Goal: Task Accomplishment & Management: Manage account settings

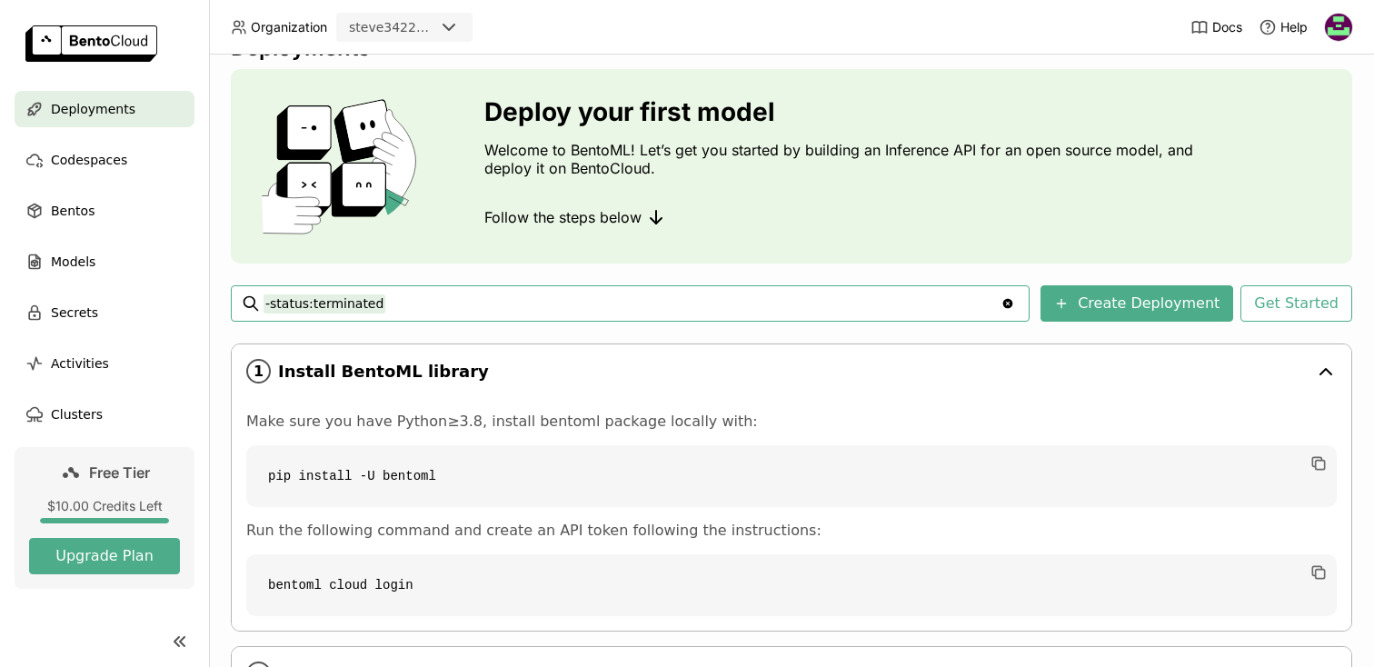
scroll to position [45, 0]
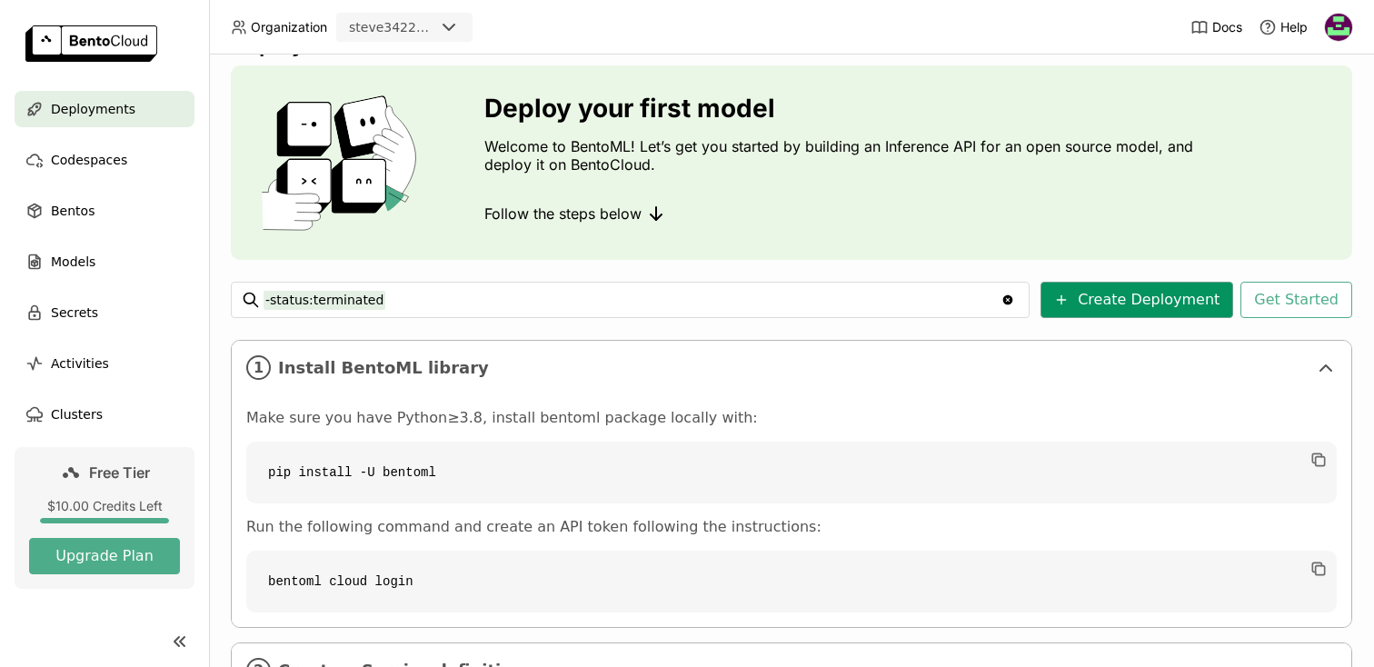
click at [1124, 294] on button "Create Deployment" at bounding box center [1137, 300] width 193 height 36
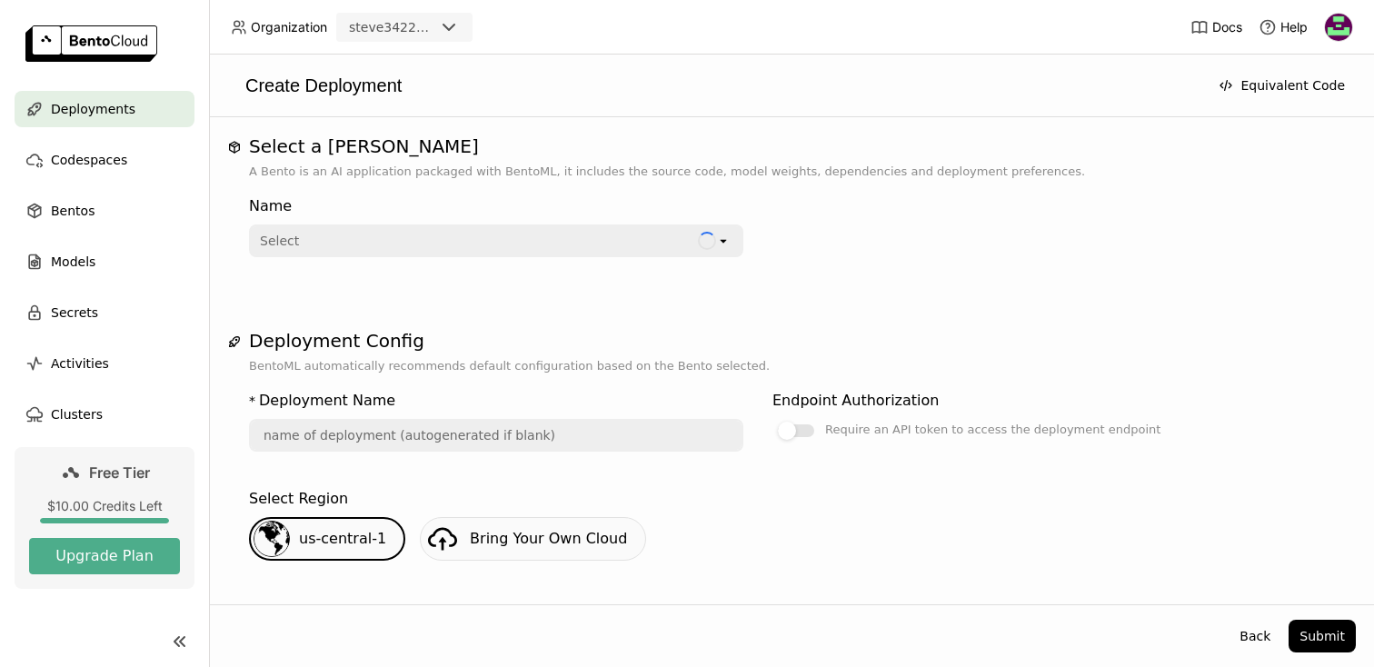
click at [453, 246] on div "Select" at bounding box center [474, 240] width 447 height 29
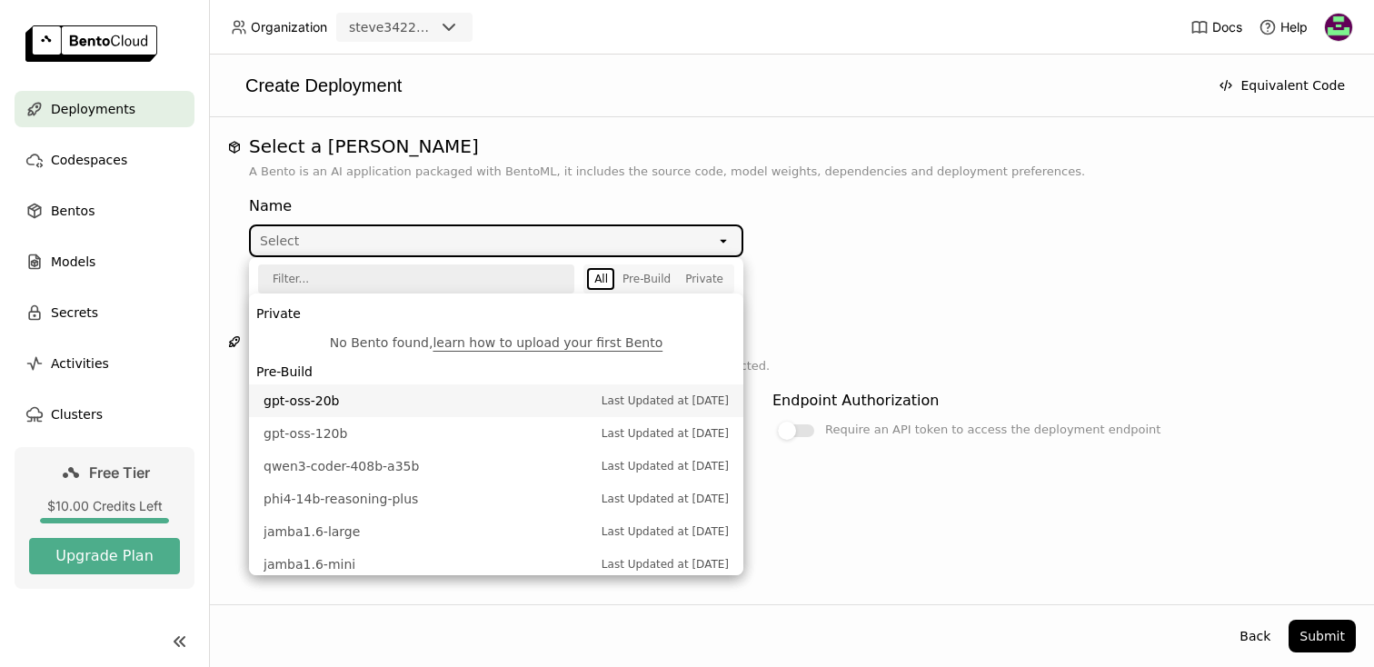
click at [393, 400] on span "gpt-oss-20b" at bounding box center [428, 401] width 329 height 18
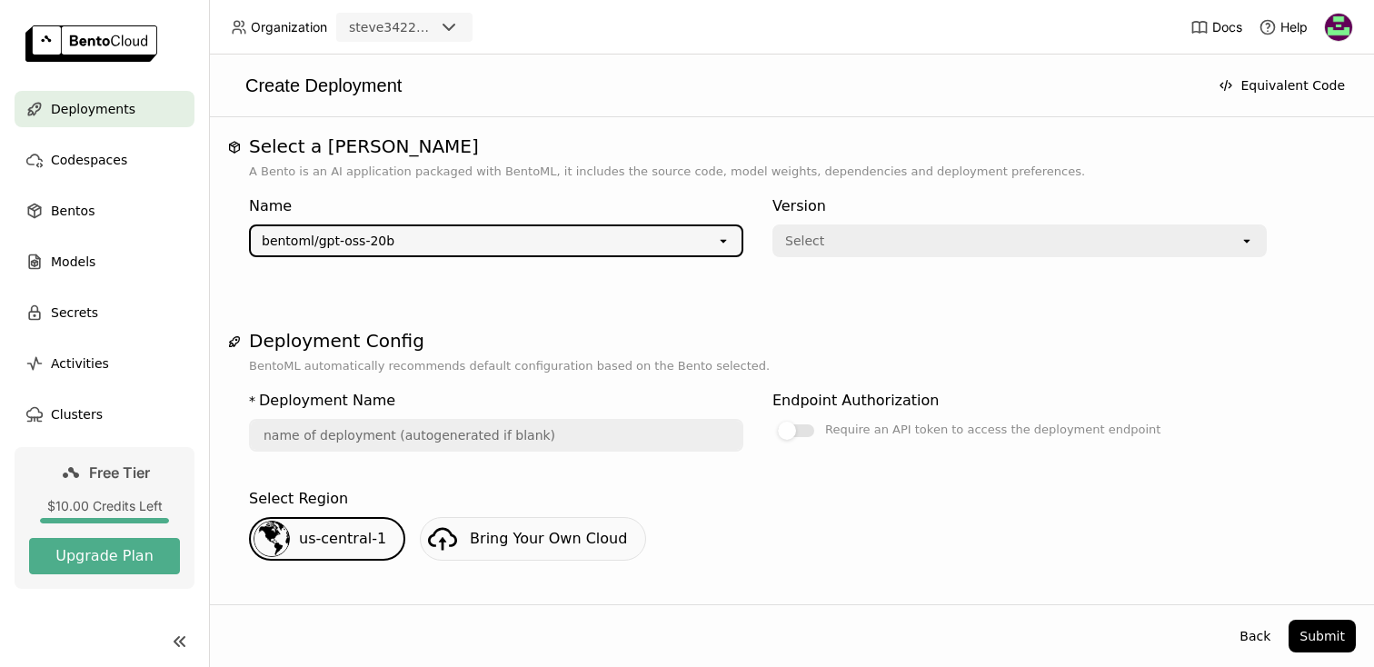
type input "gpt-oss-20-b-kvtb"
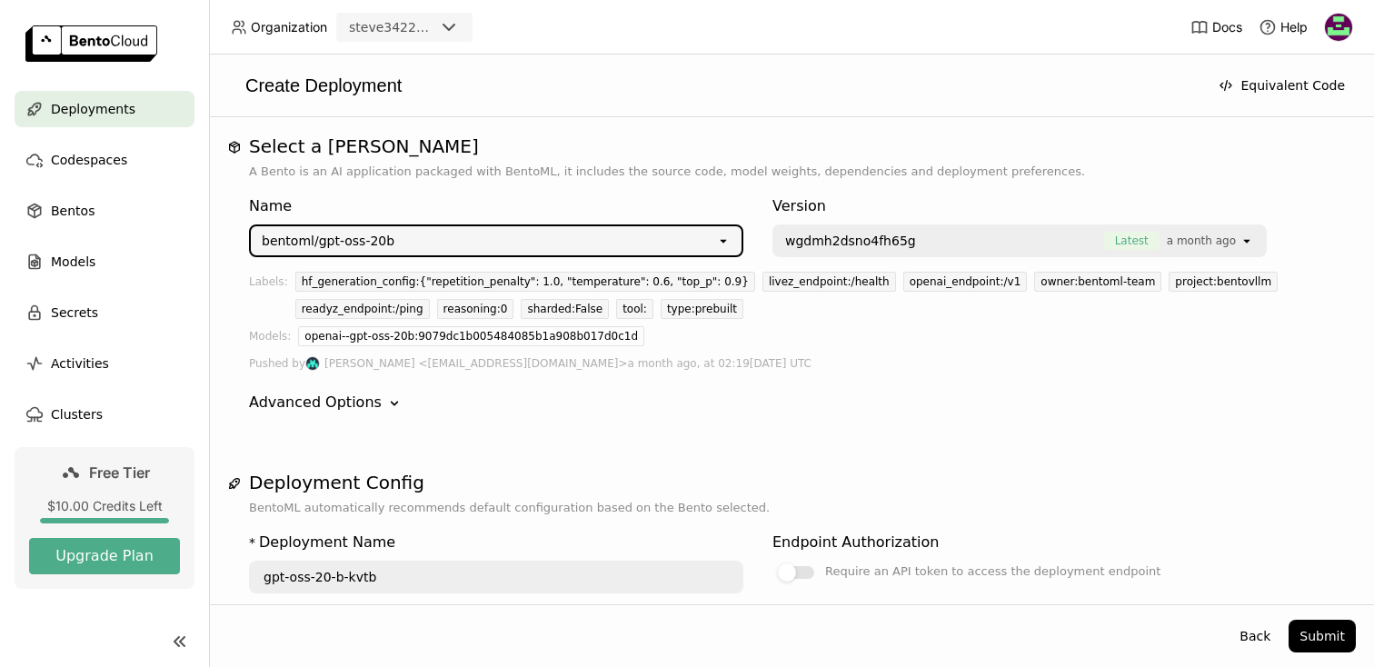
click at [918, 244] on span "wgdmh2dsno4fh65g" at bounding box center [940, 241] width 310 height 18
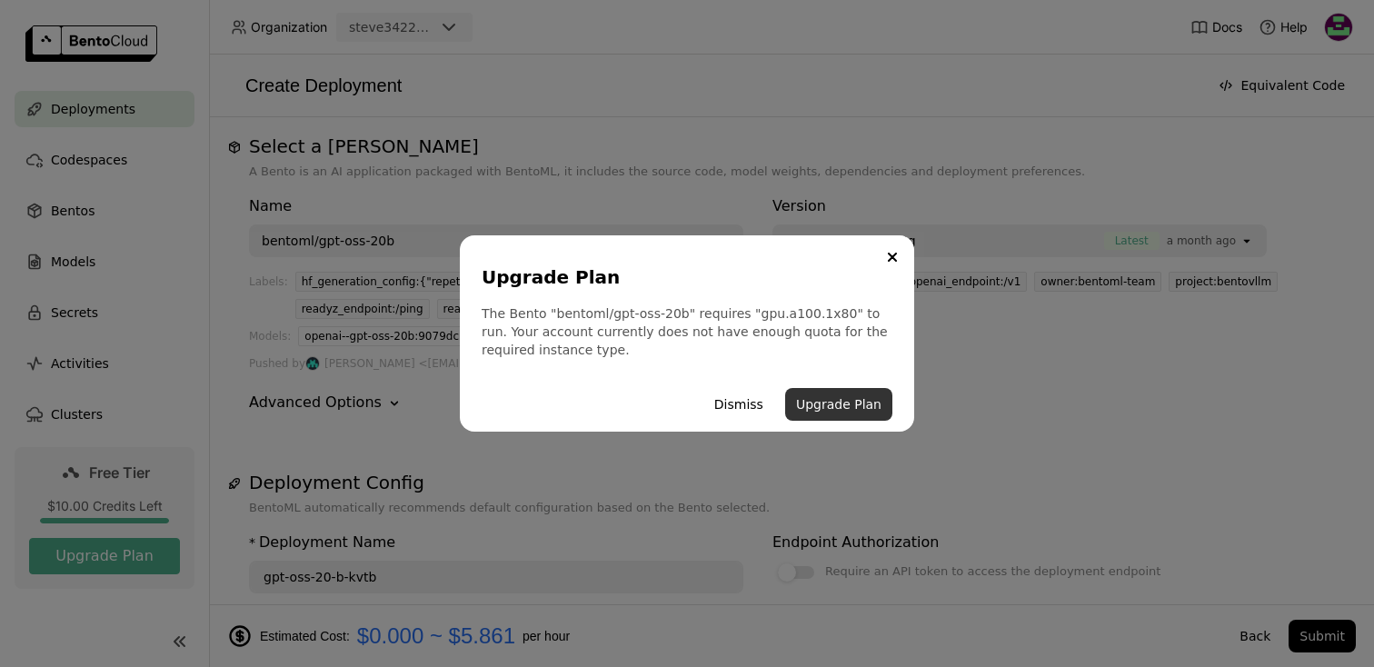
click at [847, 409] on button "Upgrade Plan" at bounding box center [838, 404] width 107 height 33
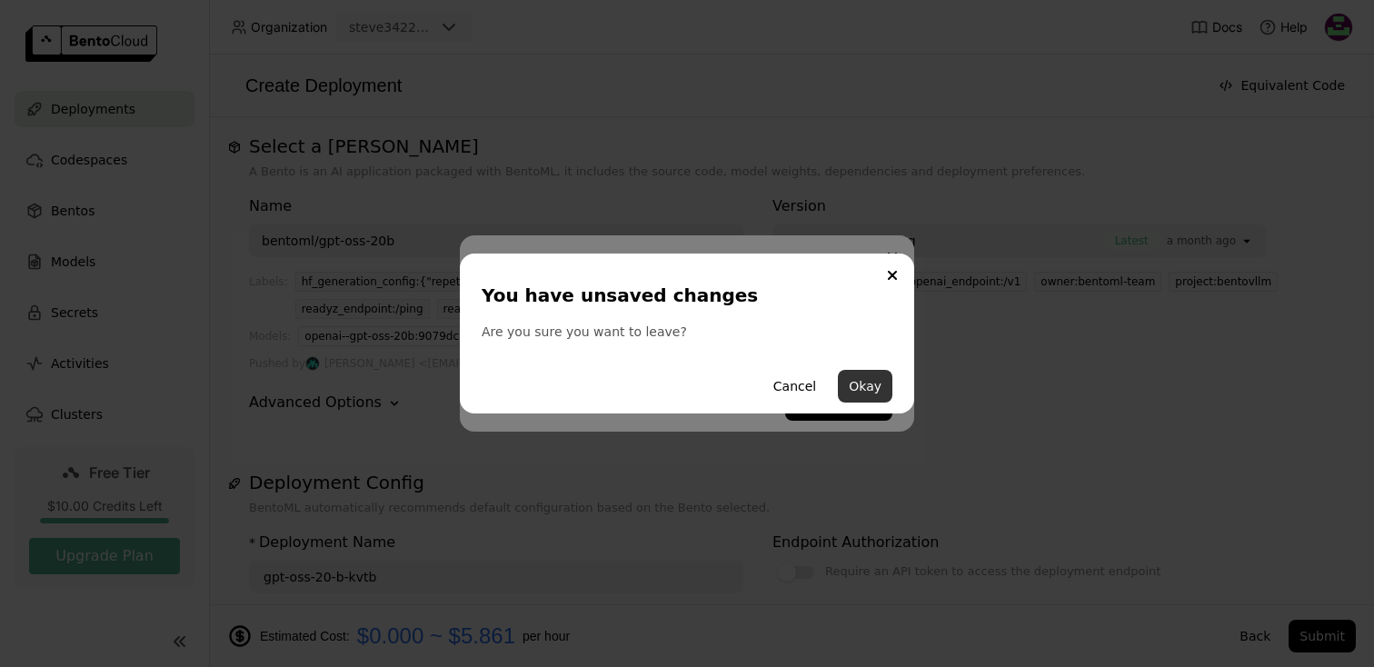
click at [875, 397] on button "Okay" at bounding box center [865, 386] width 55 height 33
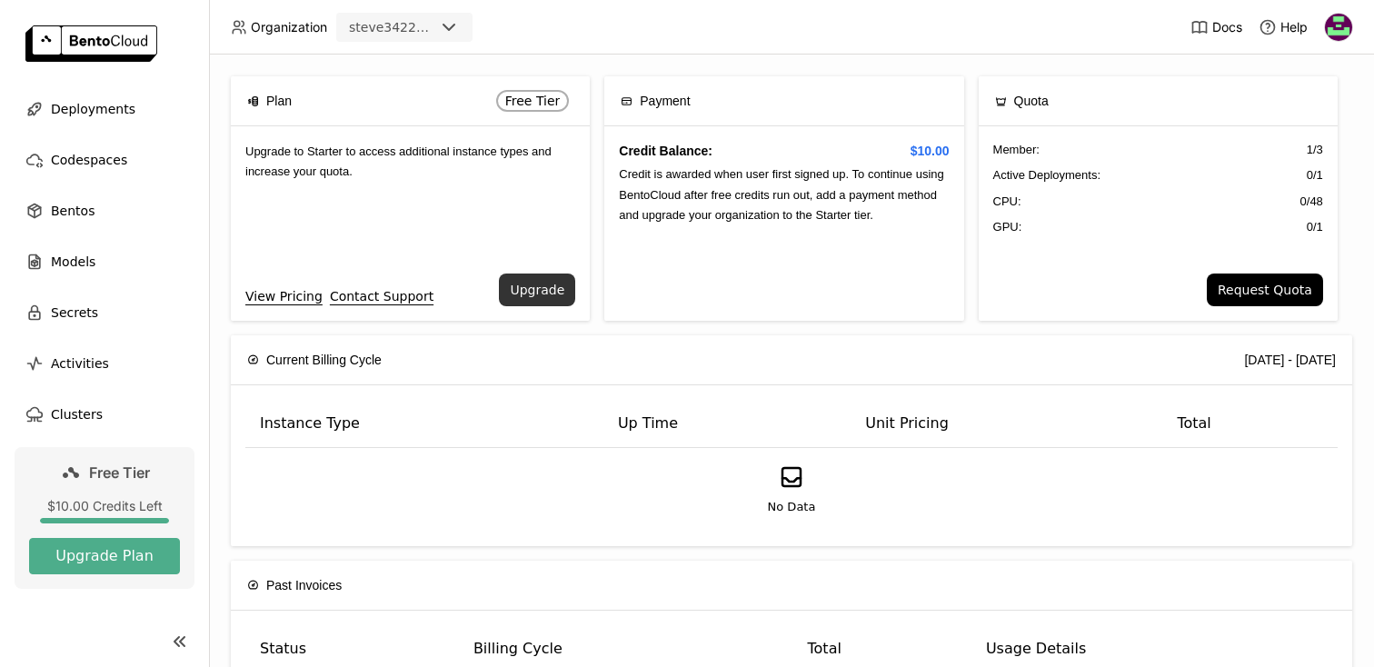
click at [540, 294] on button "Upgrade" at bounding box center [537, 290] width 76 height 33
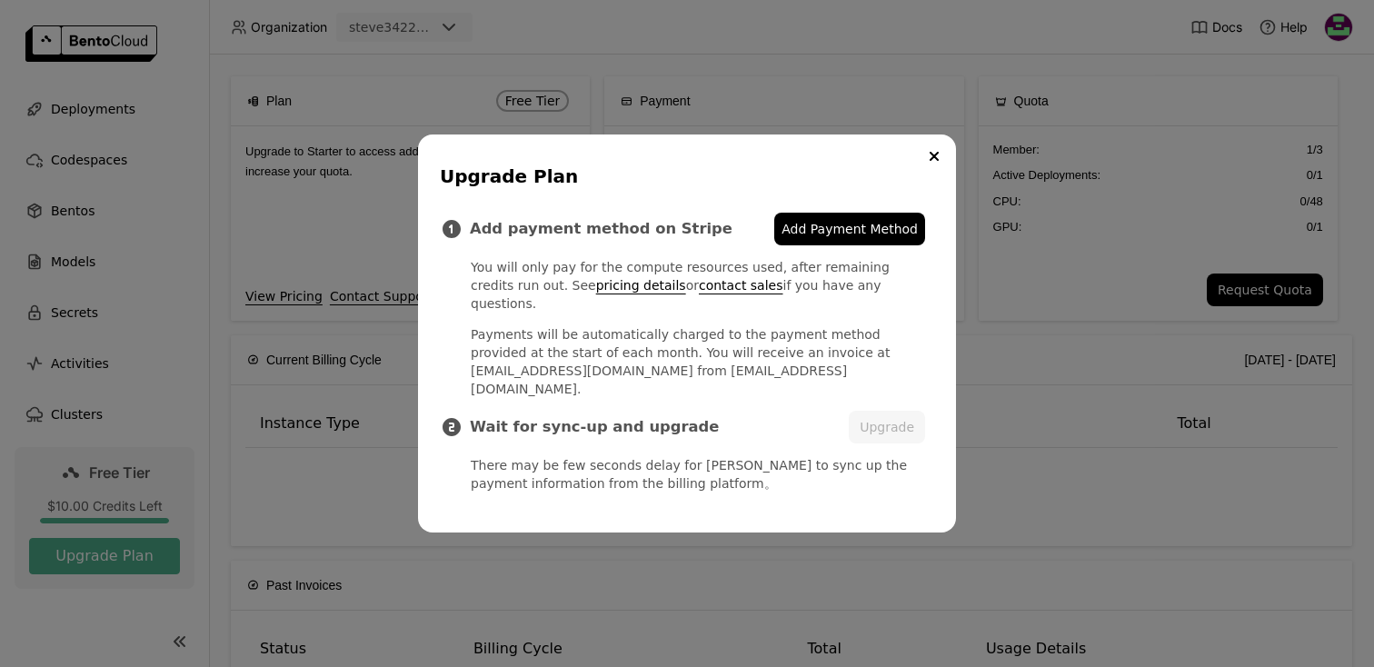
click at [902, 238] on span "Add Payment Method" at bounding box center [850, 229] width 136 height 18
click at [937, 161] on icon "Close" at bounding box center [934, 156] width 9 height 9
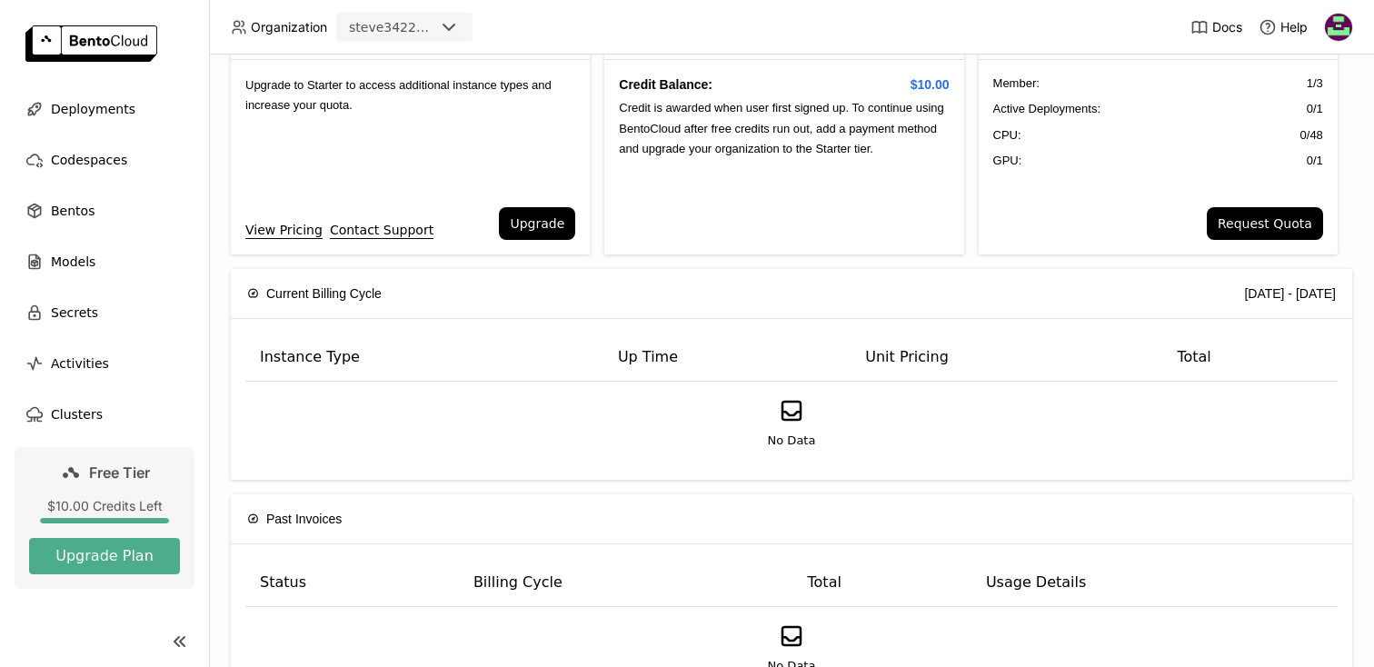
scroll to position [82, 0]
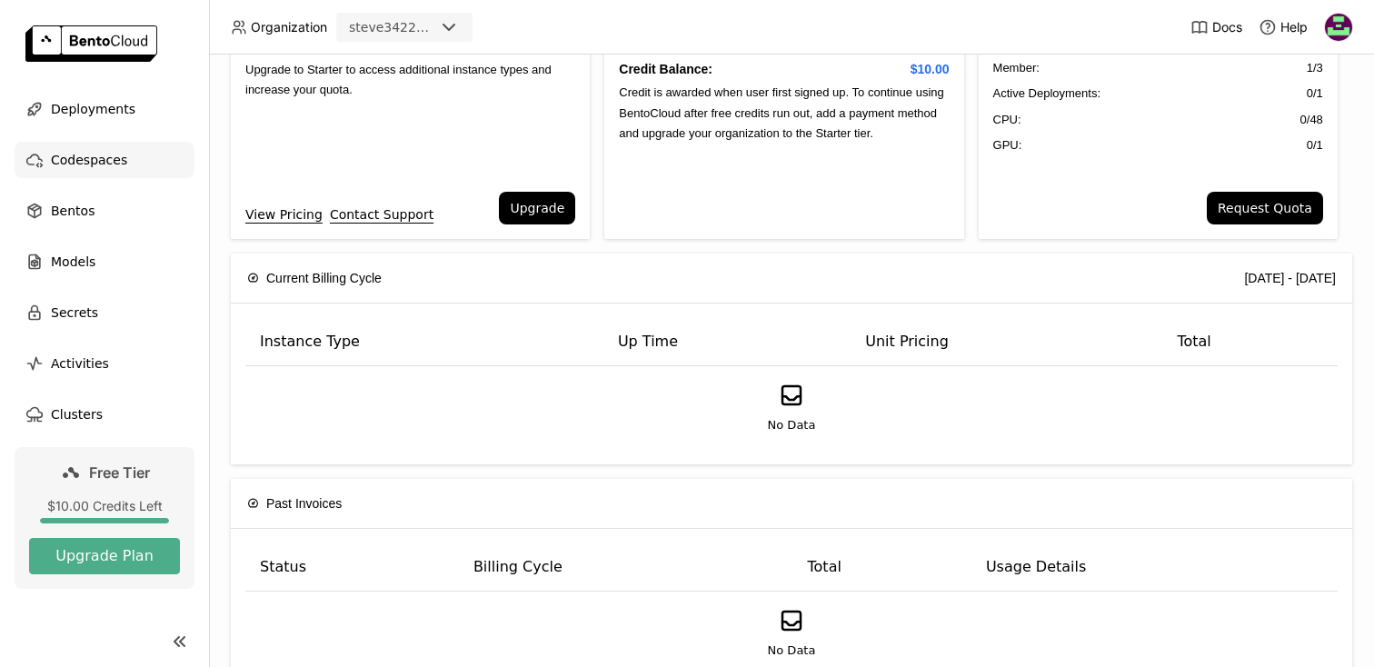
click at [111, 162] on span "Codespaces" at bounding box center [89, 160] width 76 height 22
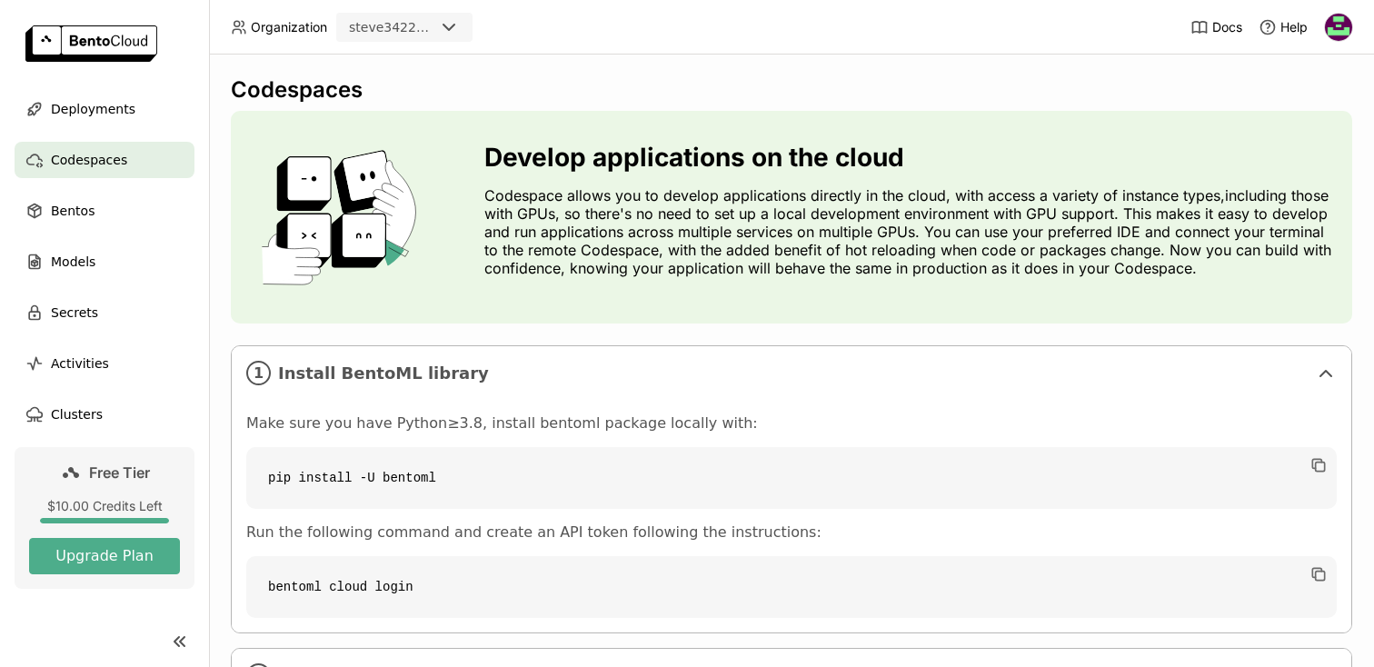
click at [783, 284] on div "Develop applications on the cloud Codespace allows you to develop applications …" at bounding box center [910, 217] width 853 height 149
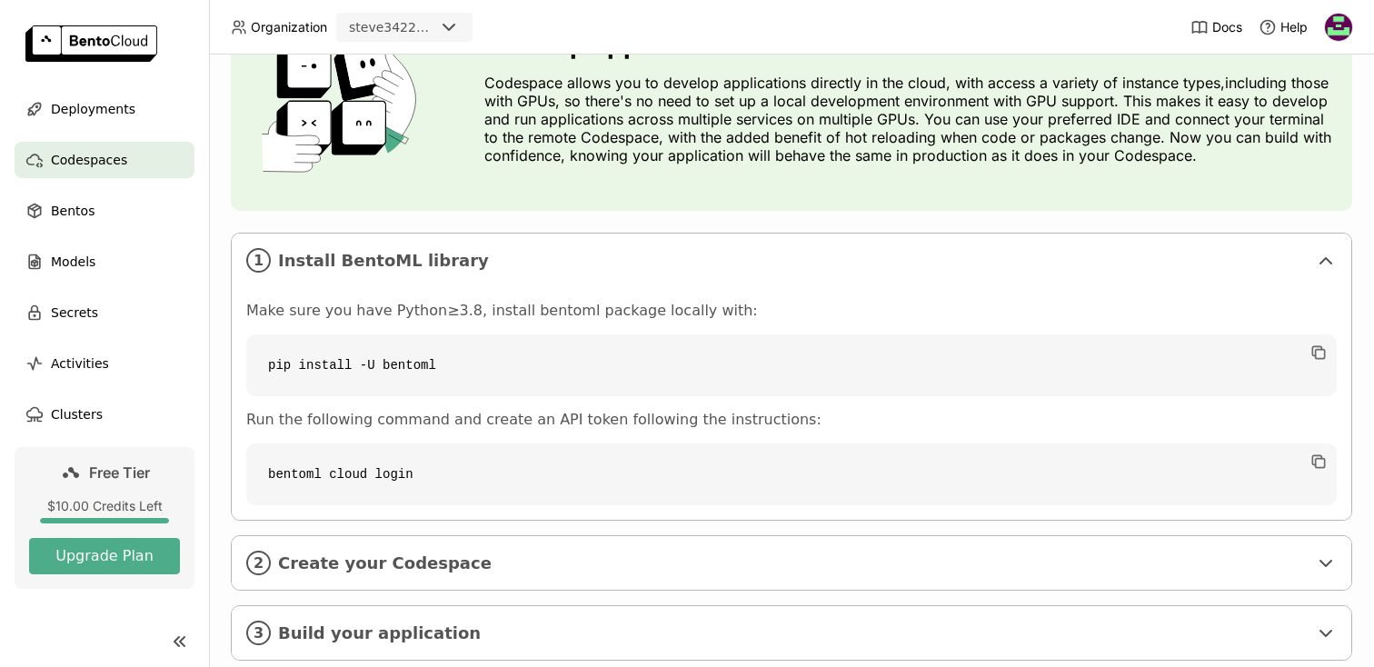
scroll to position [155, 0]
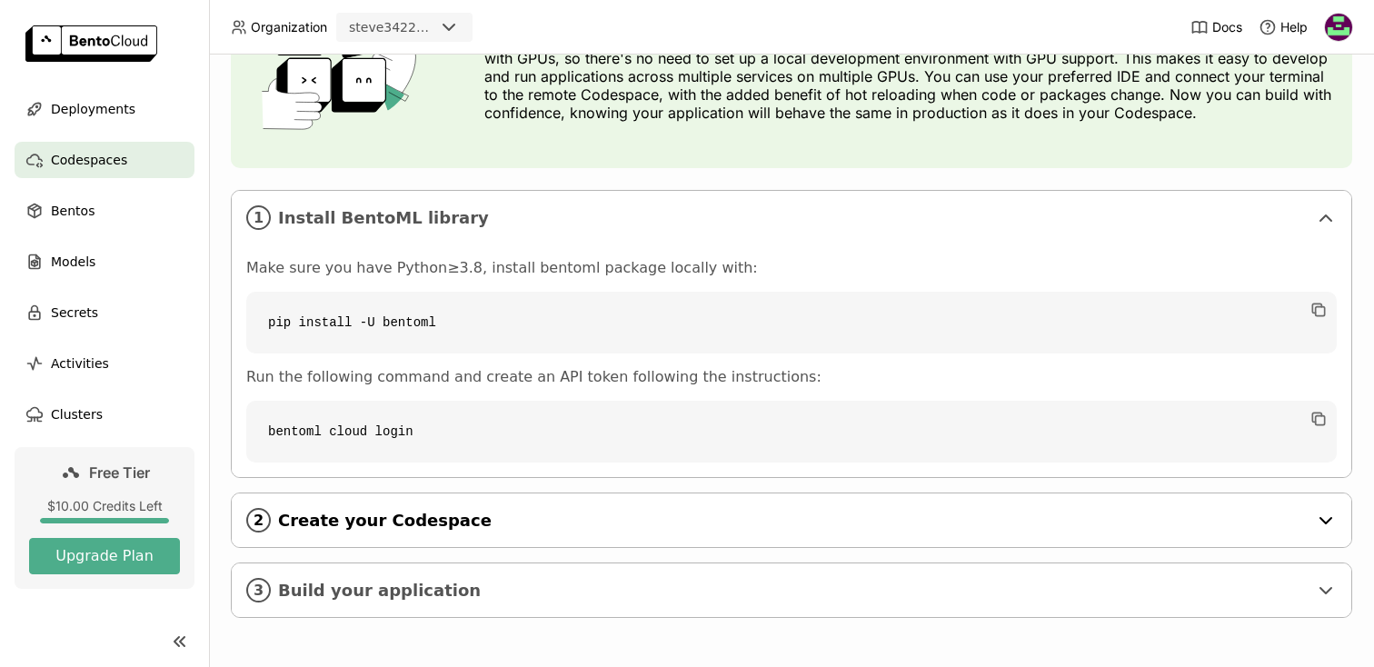
click at [682, 520] on span "Create your Codespace" at bounding box center [793, 521] width 1030 height 20
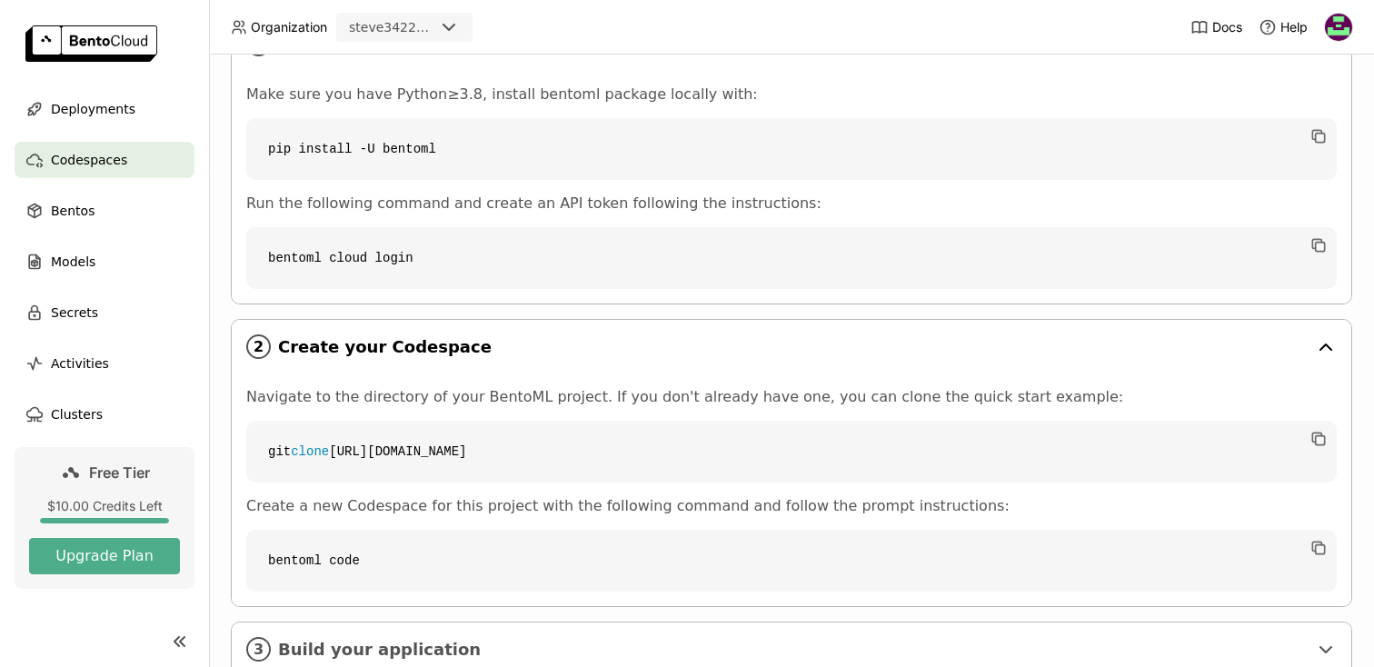
scroll to position [388, 0]
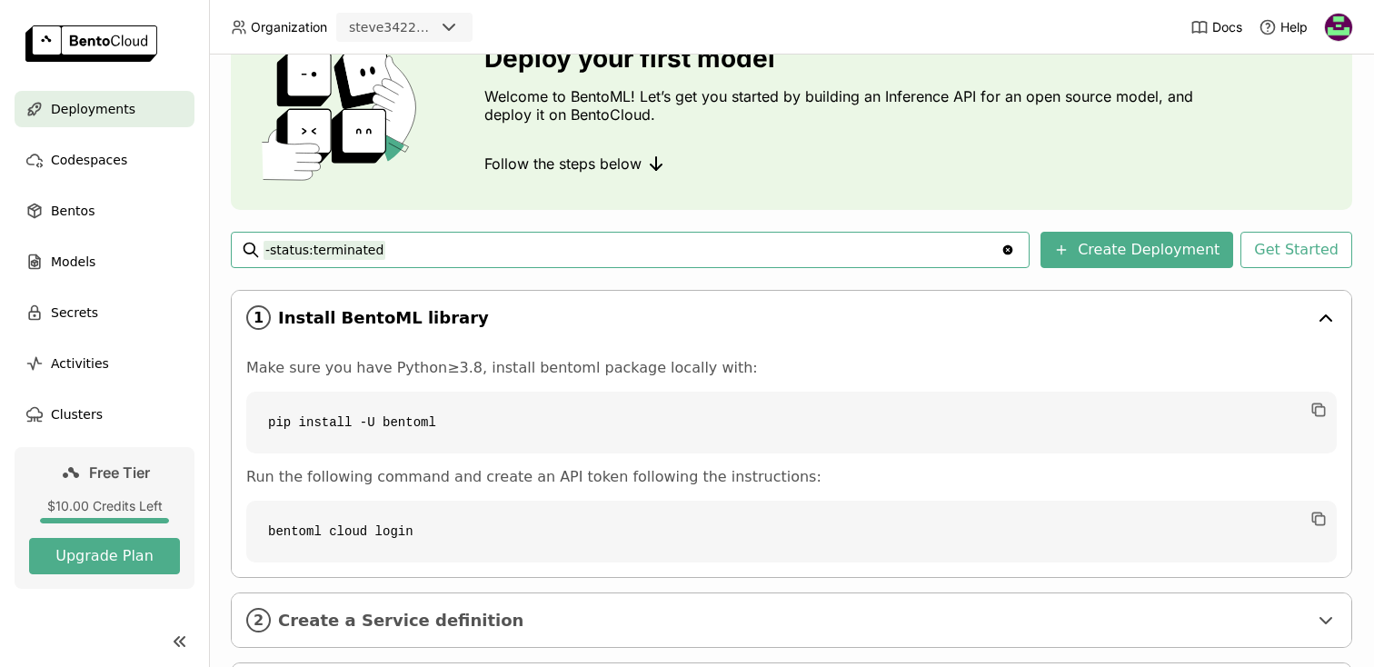
scroll to position [107, 0]
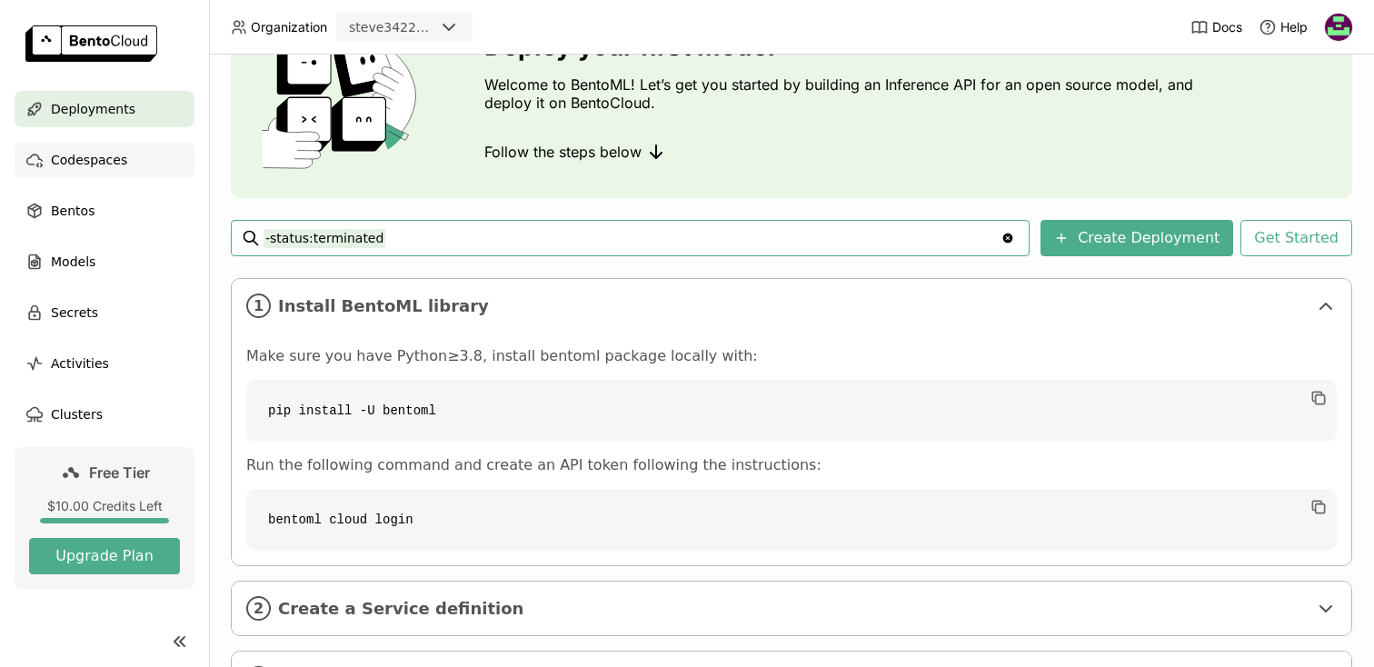
click at [101, 151] on span "Codespaces" at bounding box center [89, 160] width 76 height 22
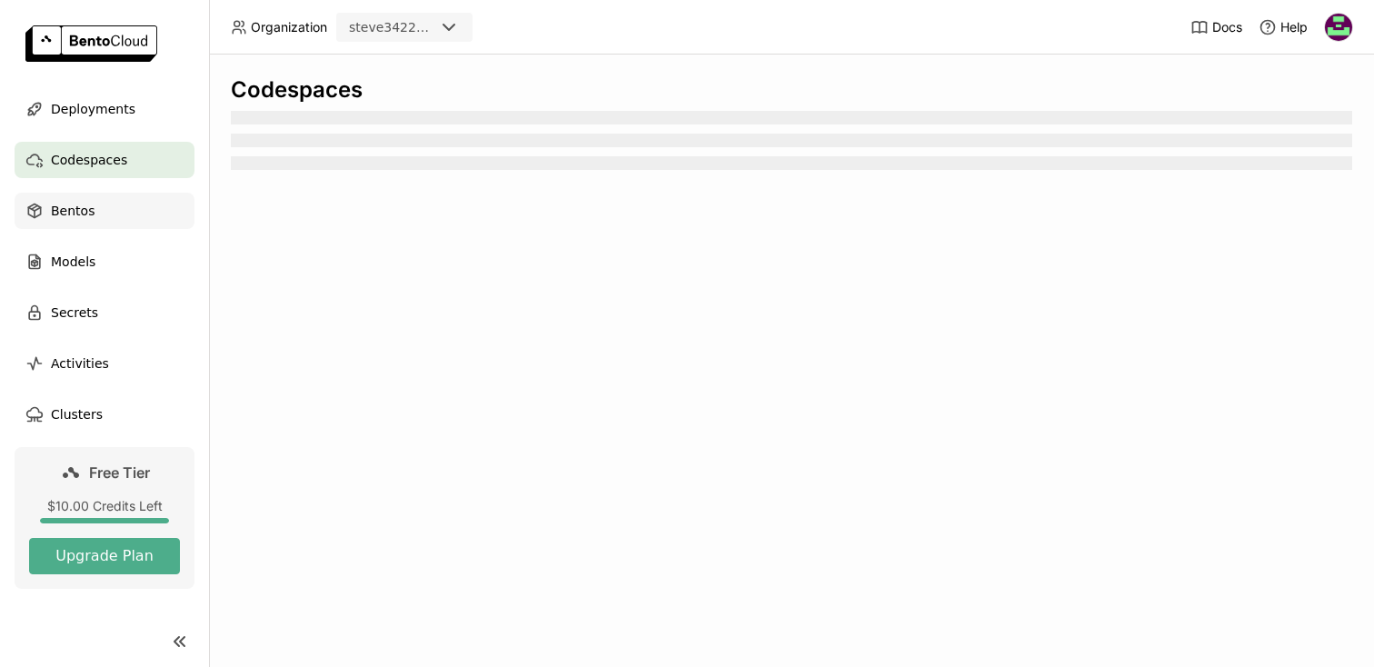
click at [90, 204] on span "Bentos" at bounding box center [73, 211] width 44 height 22
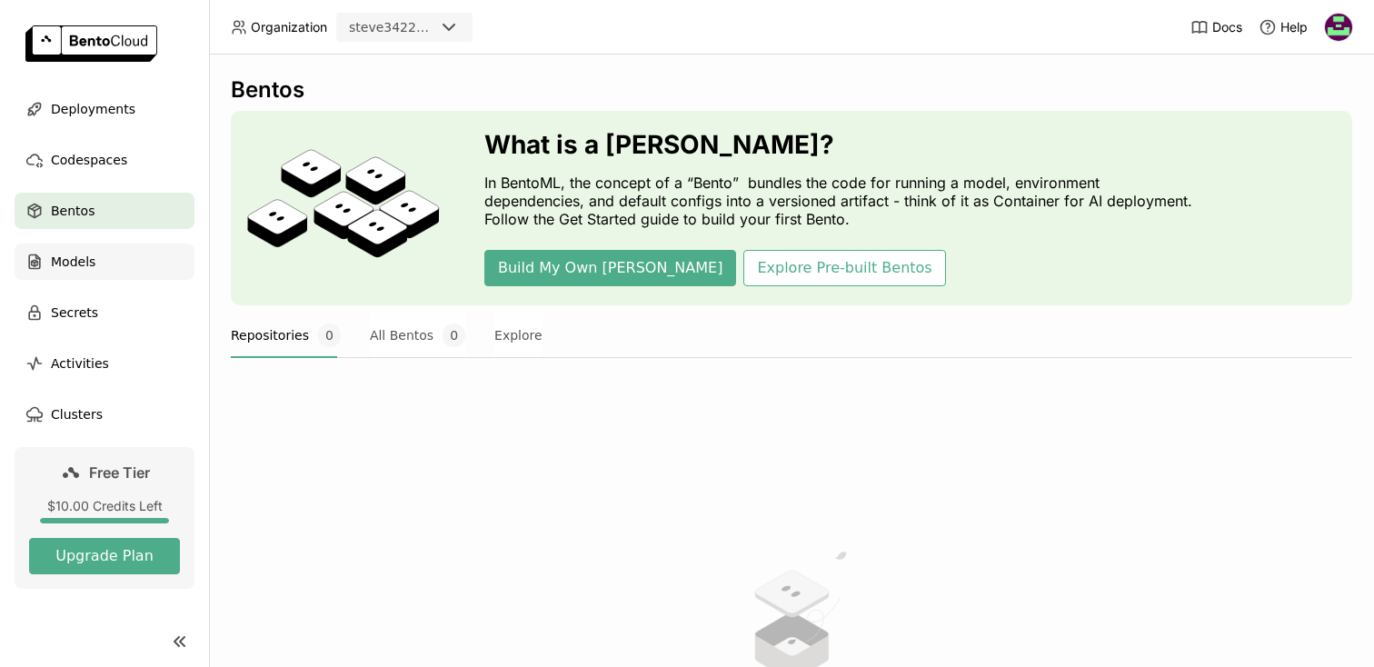
click at [104, 254] on div "Models" at bounding box center [105, 262] width 180 height 36
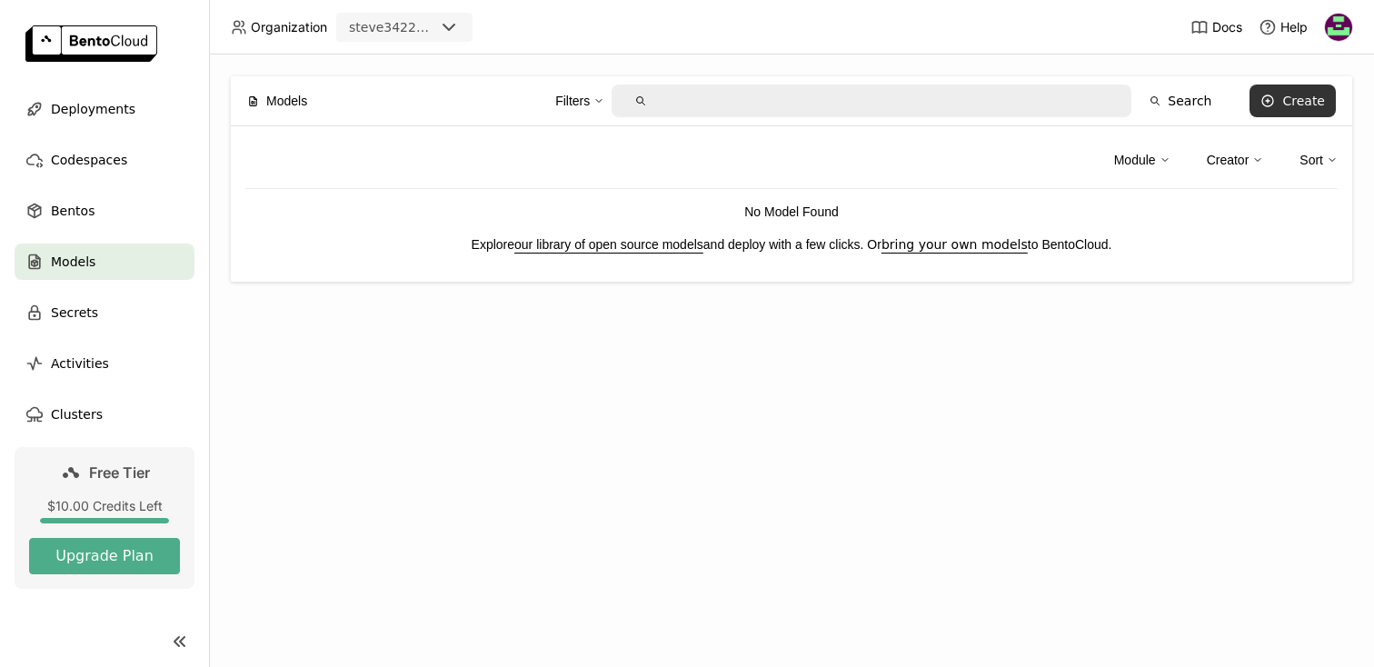
click at [1255, 98] on button "Create" at bounding box center [1293, 101] width 86 height 33
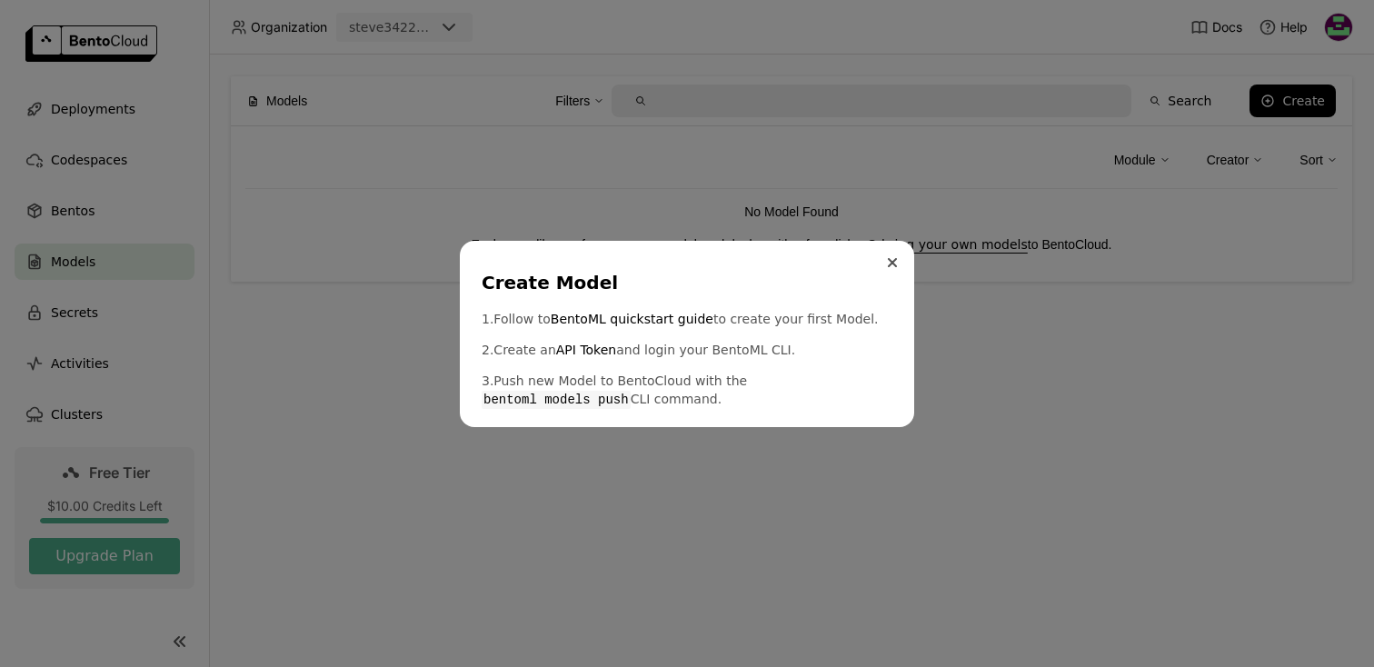
click at [888, 261] on icon "Close" at bounding box center [892, 262] width 9 height 9
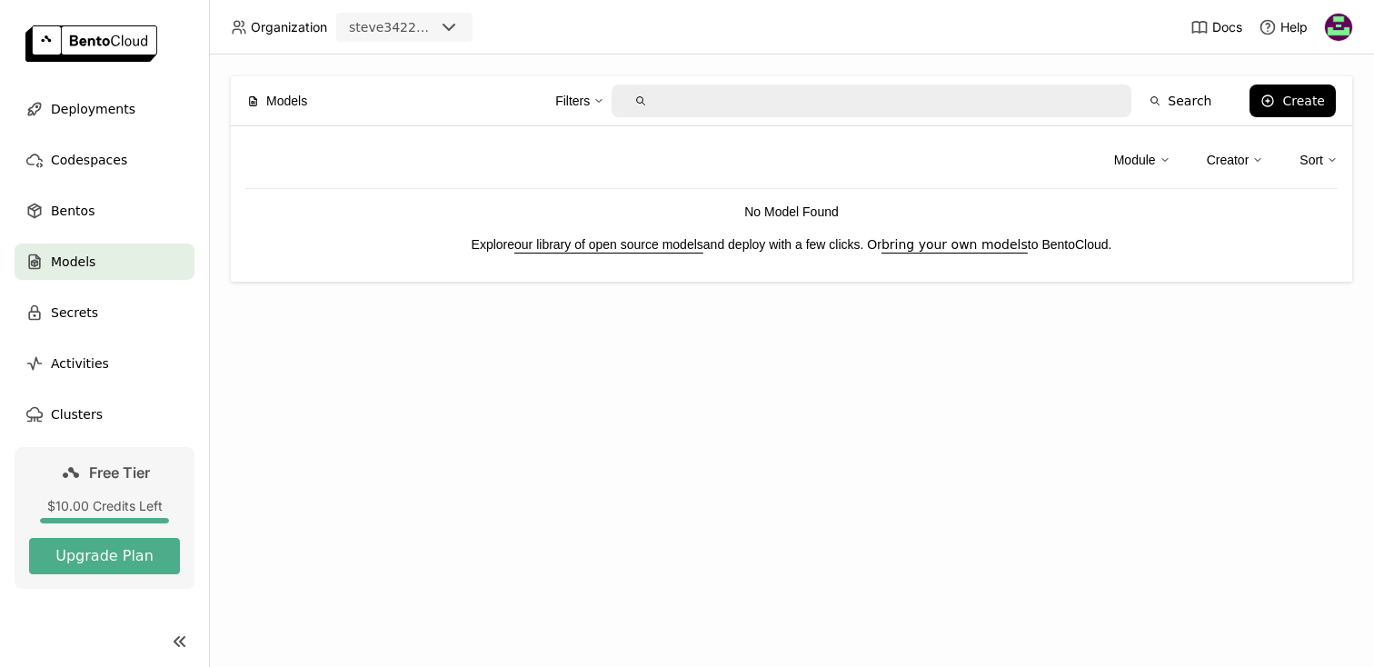
click at [105, 119] on span "Deployments" at bounding box center [93, 109] width 85 height 22
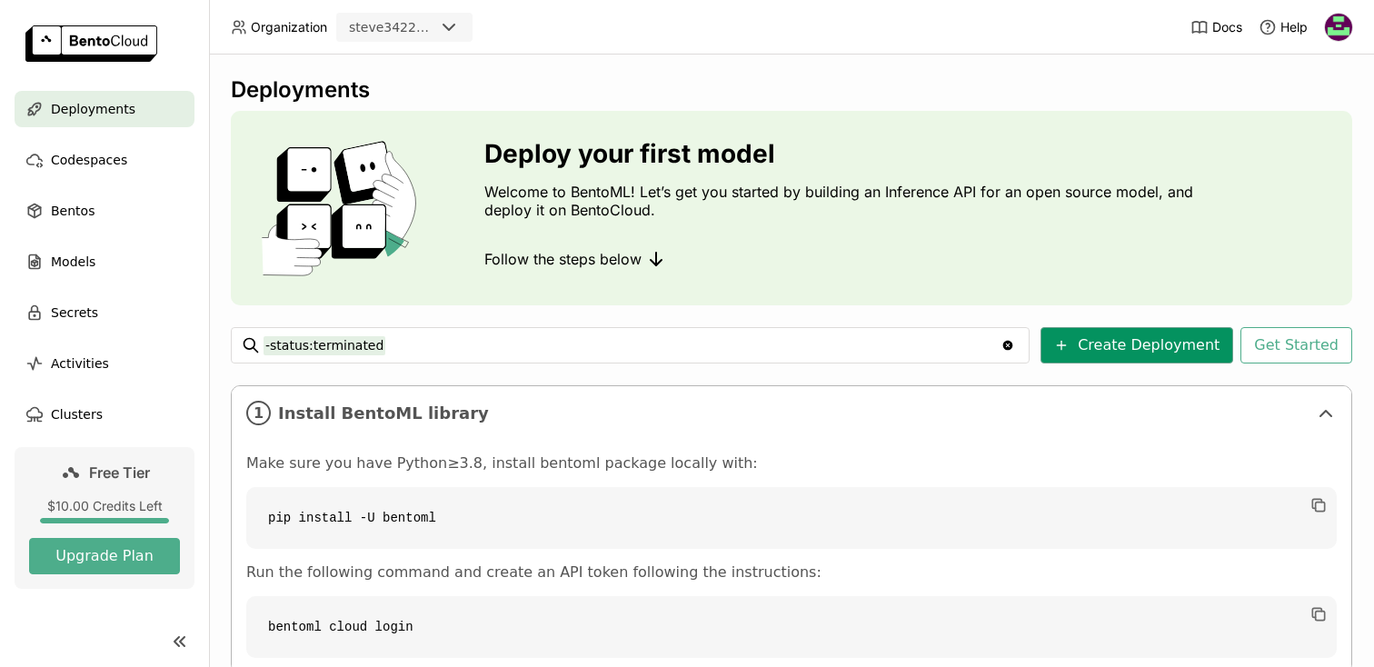
click at [1127, 345] on button "Create Deployment" at bounding box center [1137, 345] width 193 height 36
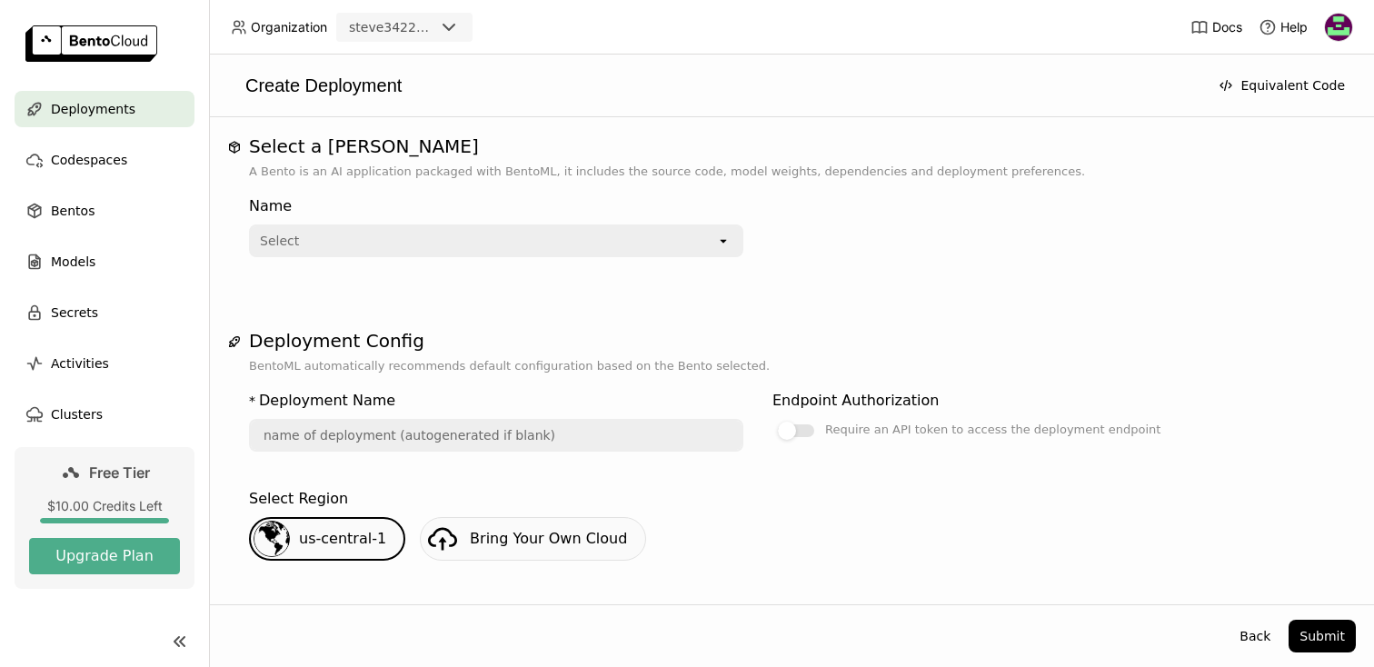
click at [497, 217] on div "Name Select open" at bounding box center [496, 222] width 494 height 69
click at [488, 240] on div "Select" at bounding box center [483, 240] width 465 height 29
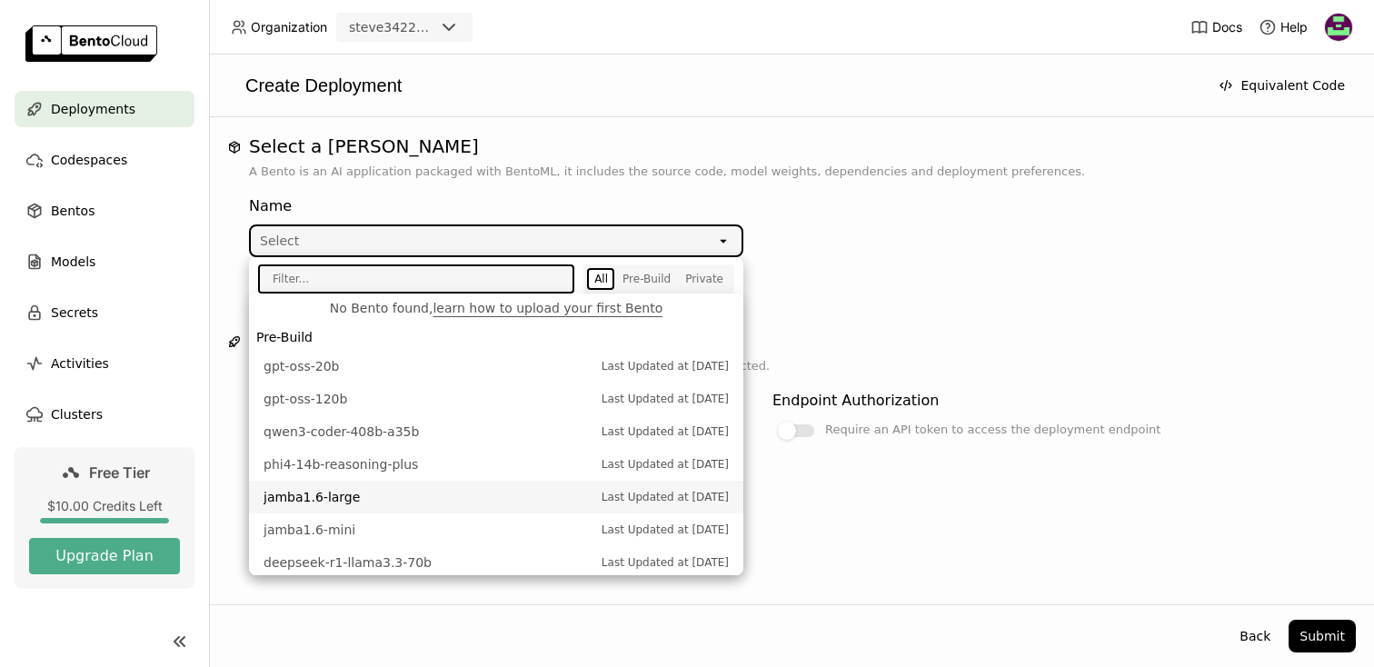
scroll to position [68, 0]
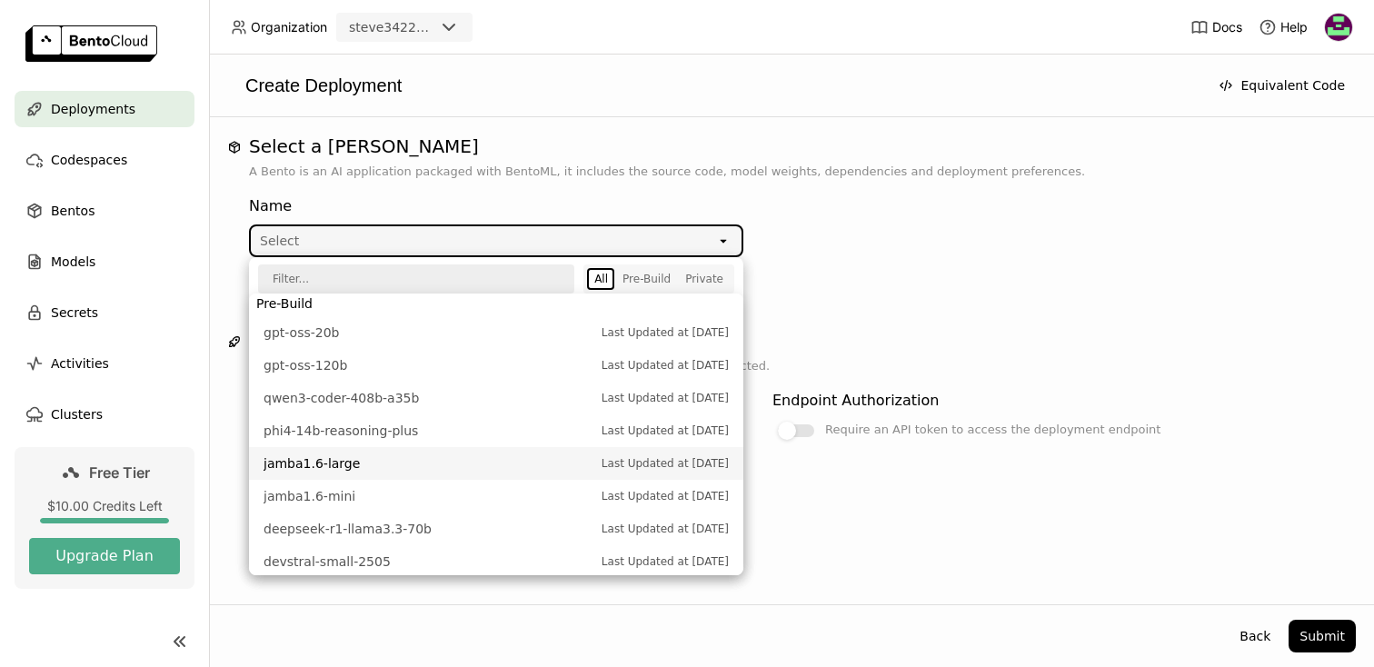
click at [392, 477] on li "jamba1.6-large Last Updated at Aug 06, 2025" at bounding box center [496, 463] width 494 height 33
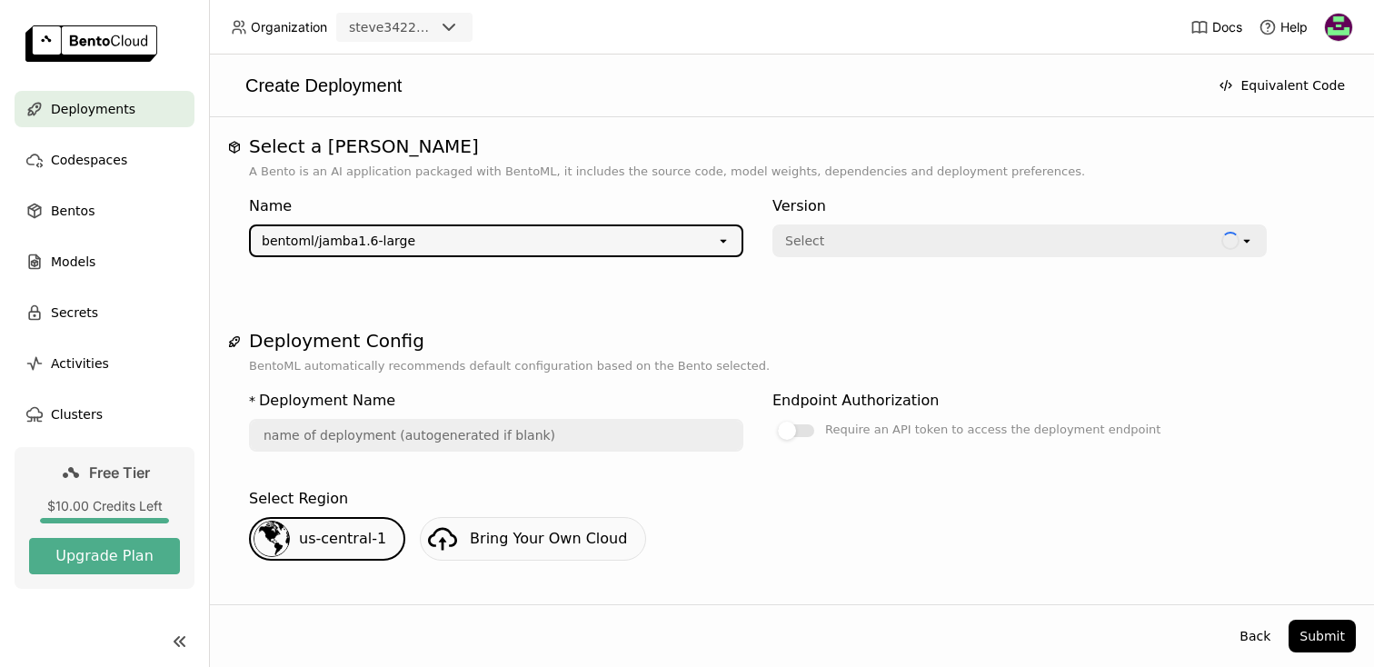
type input "jamba-1-6-large-skqk"
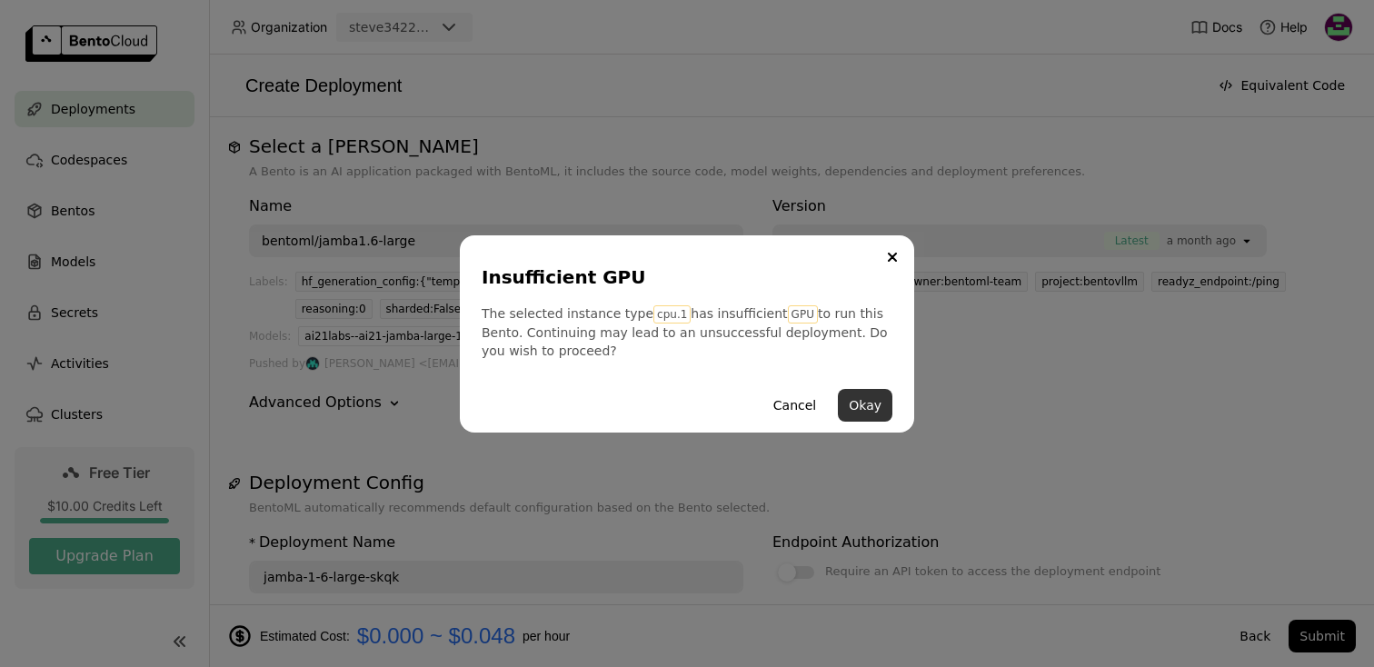
drag, startPoint x: 875, startPoint y: 403, endPoint x: 878, endPoint y: 374, distance: 28.3
click at [875, 403] on button "Okay" at bounding box center [865, 405] width 55 height 33
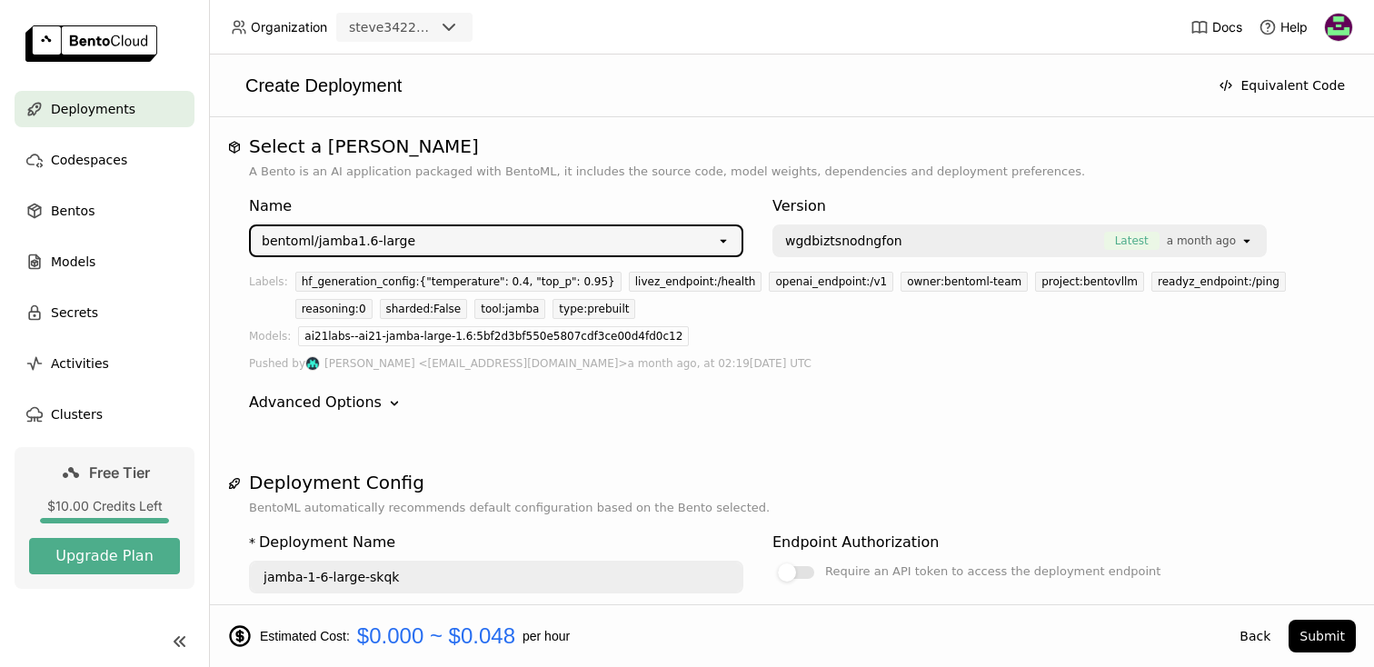
click at [908, 381] on div "Name bentoml/jamba1.6-large open Version wgdbiztsnodngfon Latest a month ago op…" at bounding box center [791, 304] width 1085 height 247
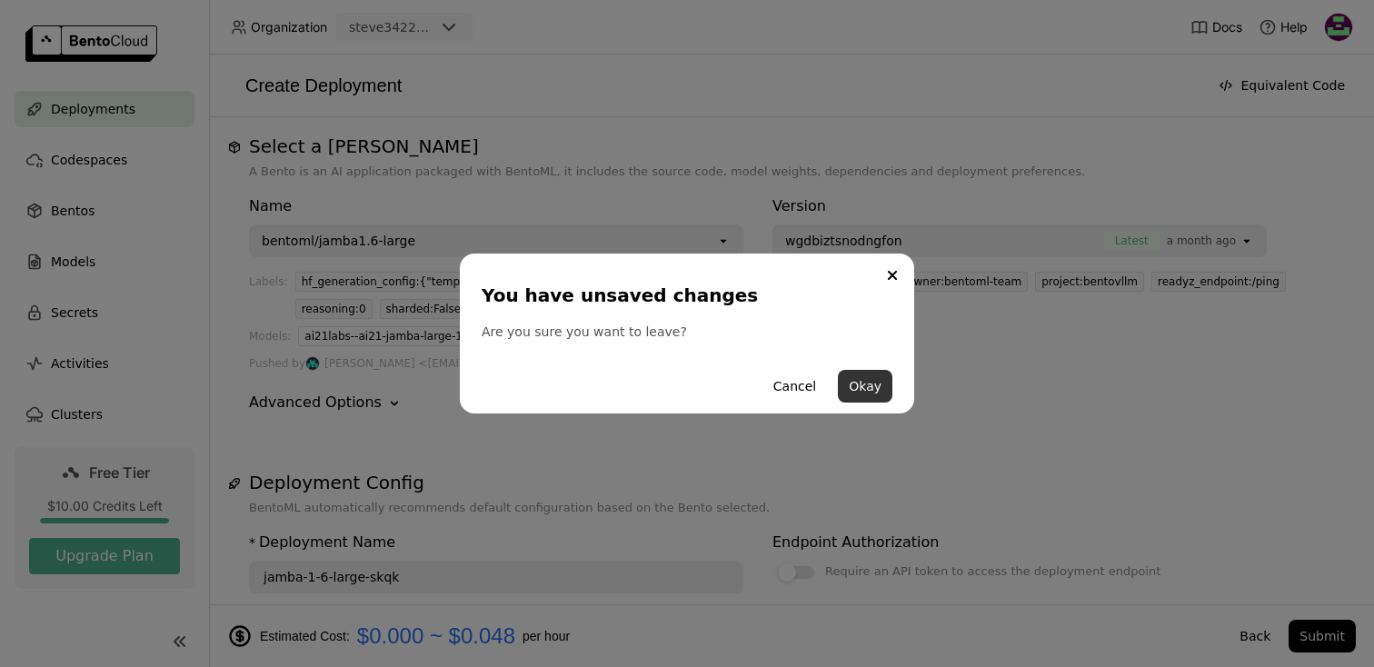
click at [868, 382] on button "Okay" at bounding box center [865, 386] width 55 height 33
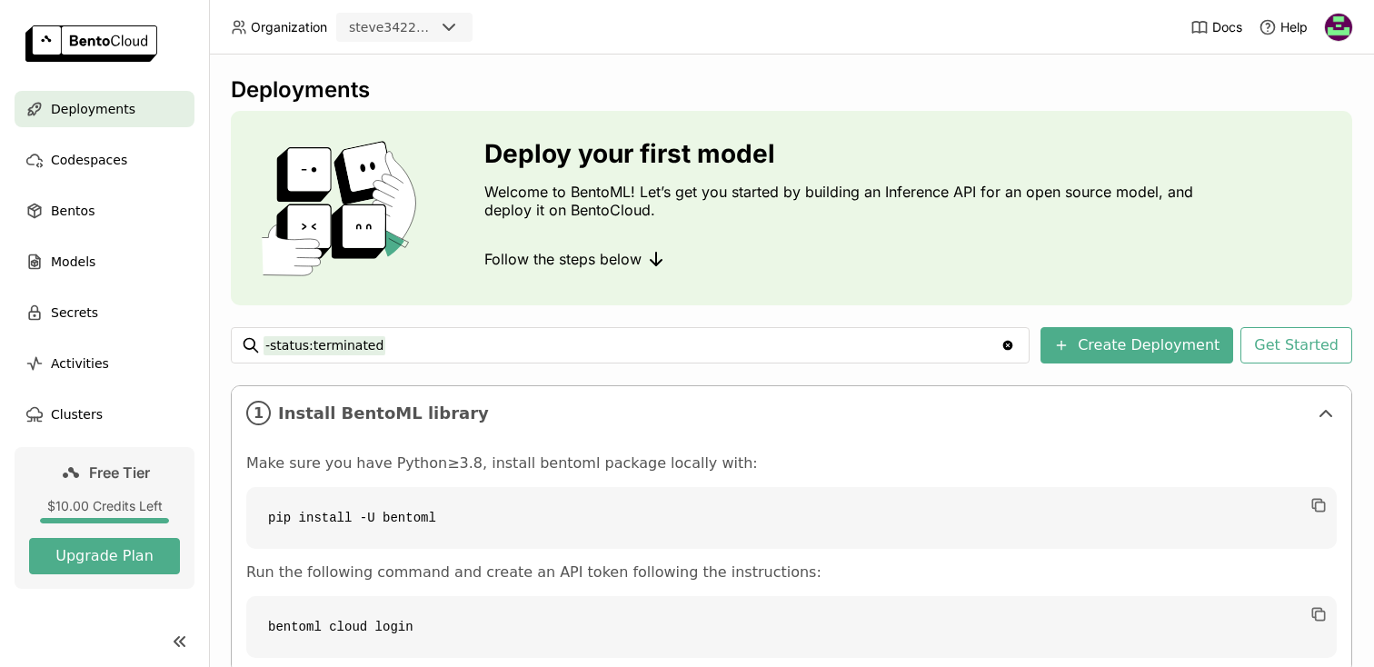
click at [897, 254] on div "Follow the steps below" at bounding box center [843, 259] width 718 height 36
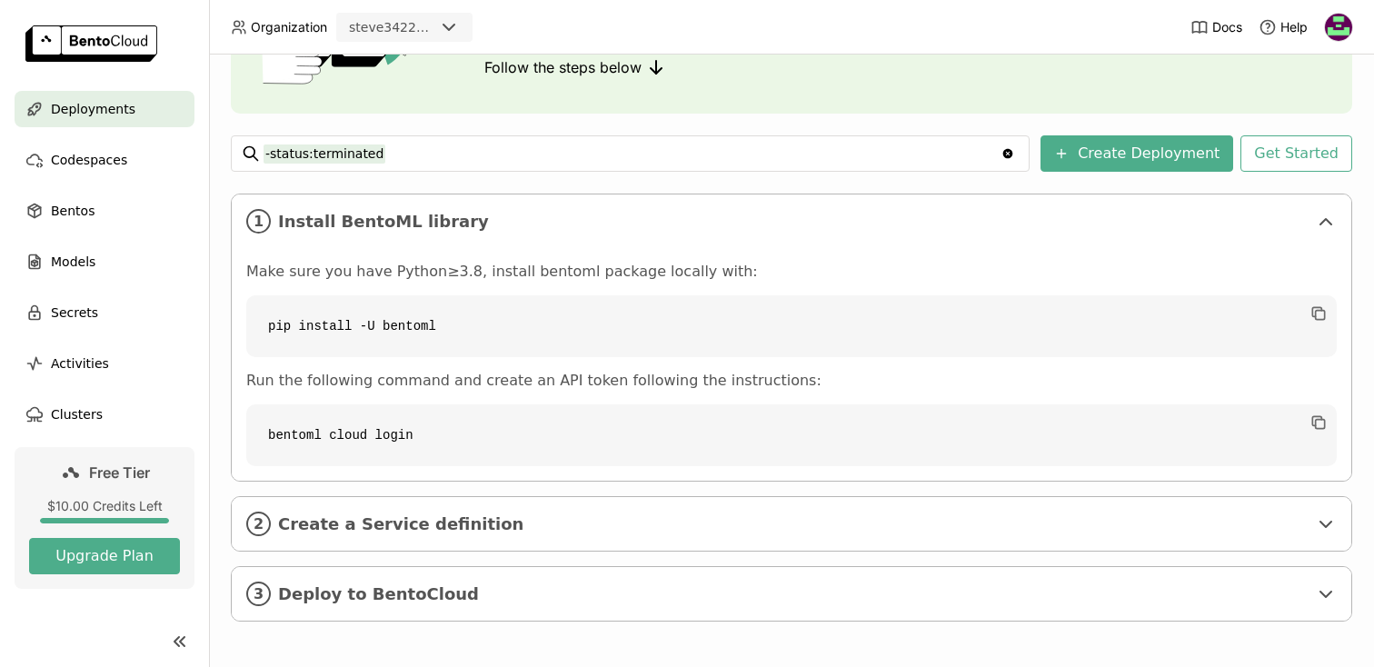
scroll to position [195, 0]
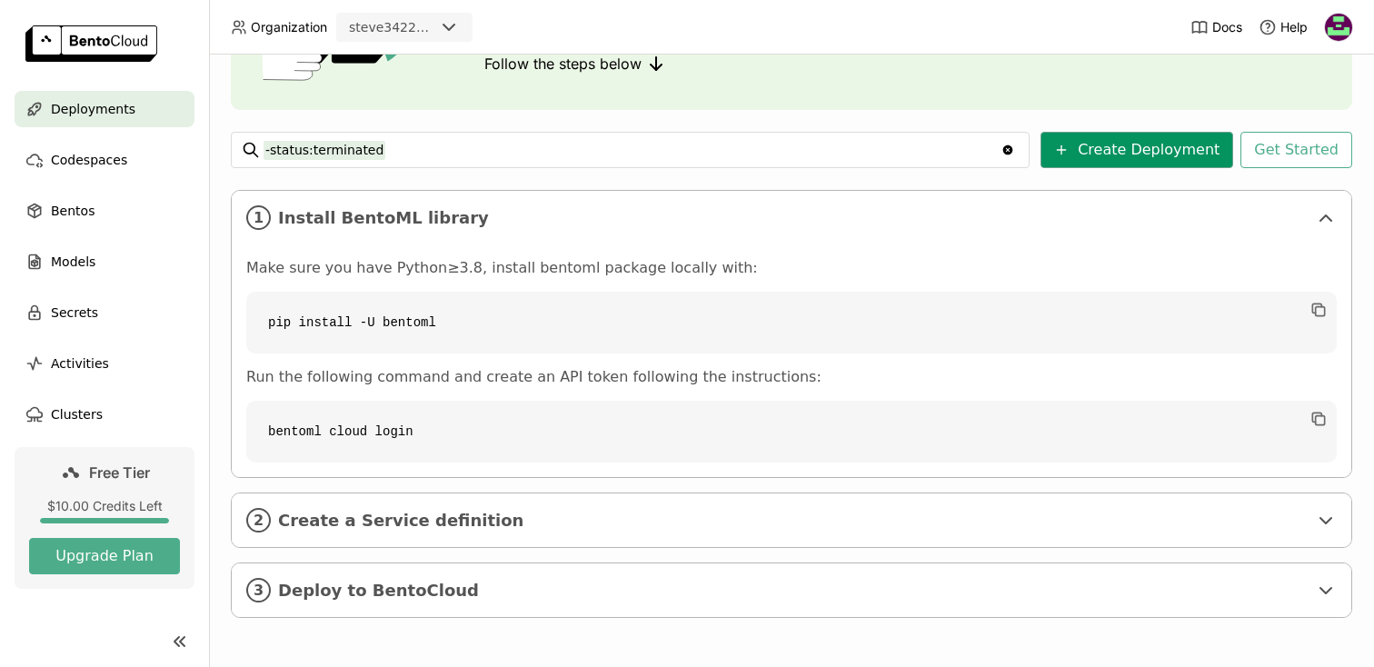
click at [1151, 156] on button "Create Deployment" at bounding box center [1137, 150] width 193 height 36
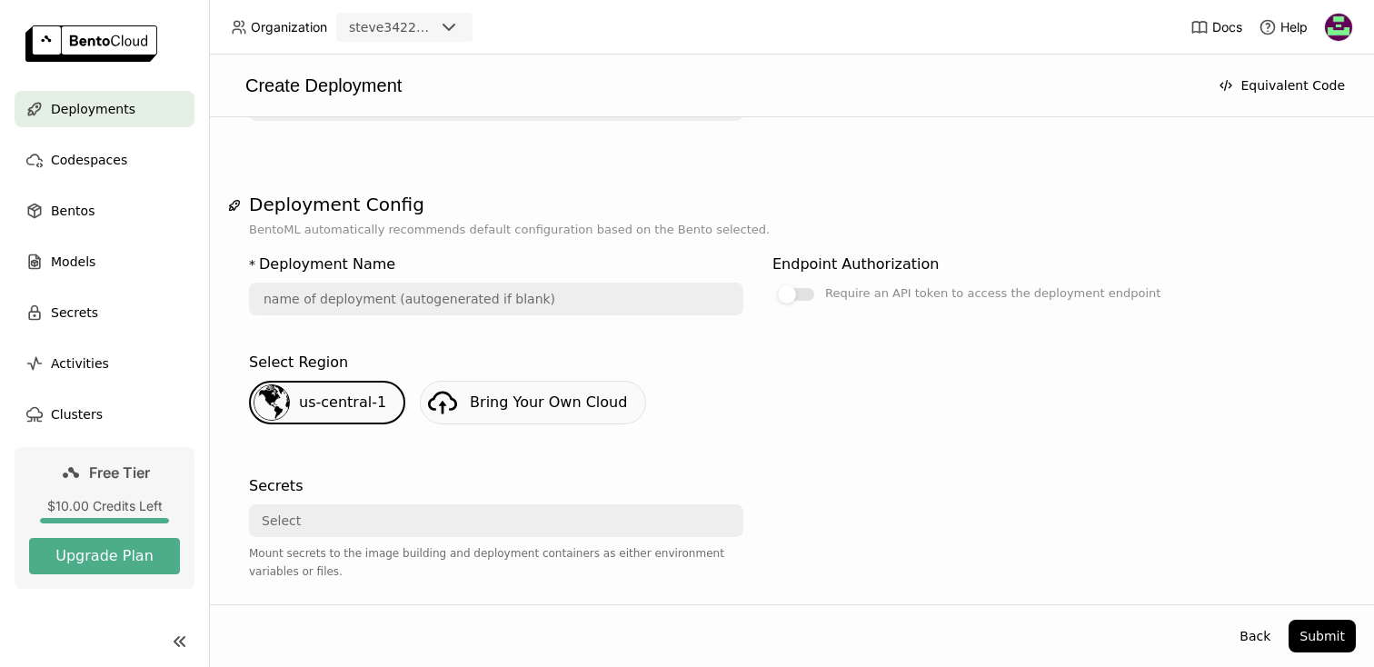
scroll to position [137, 0]
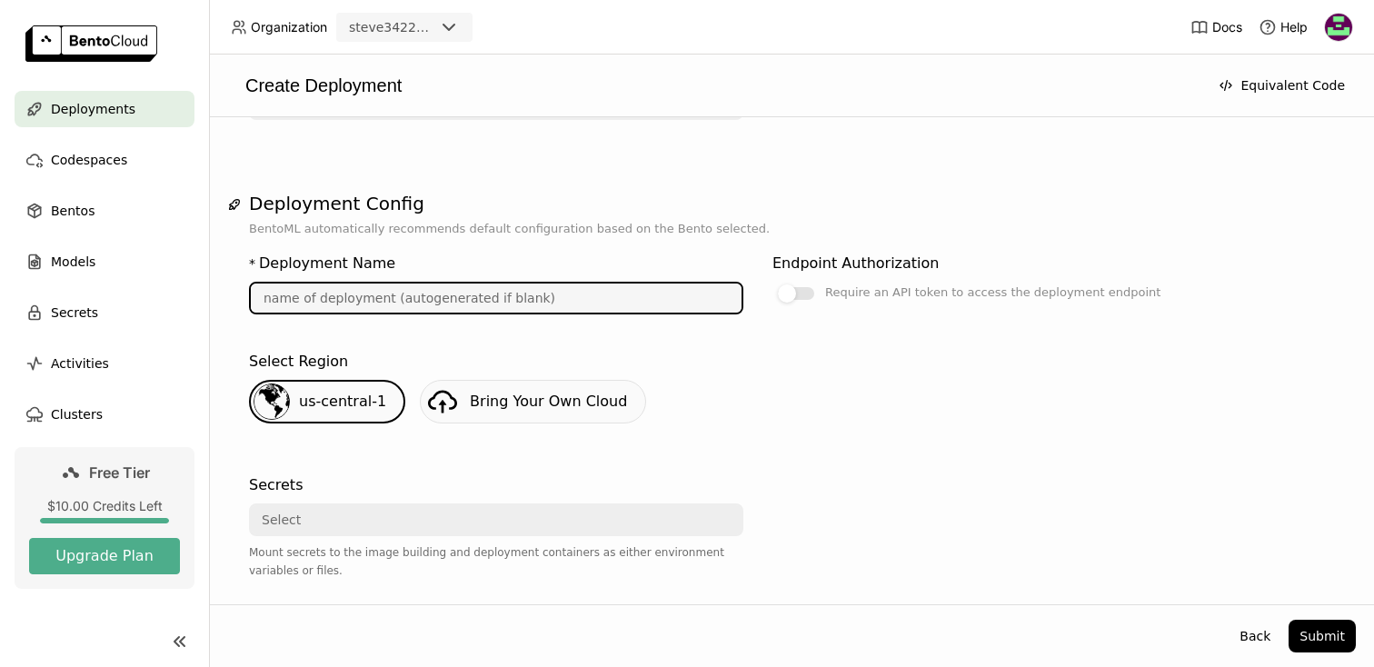
click at [648, 306] on input "text" at bounding box center [496, 298] width 491 height 29
click at [297, 294] on input "jamie pridemore" at bounding box center [496, 298] width 491 height 29
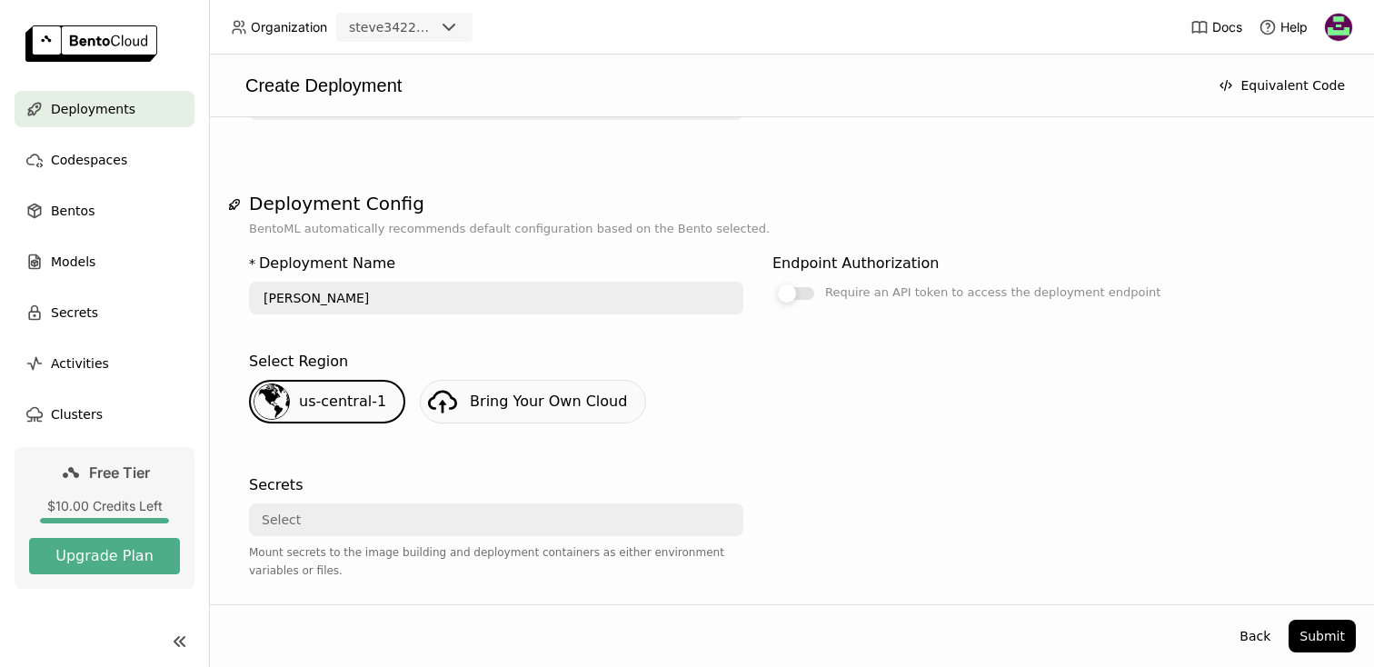
click at [796, 294] on div at bounding box center [796, 293] width 36 height 13
click at [773, 419] on input "Require an API token to access the deployment endpoint" at bounding box center [773, 419] width 0 height 0
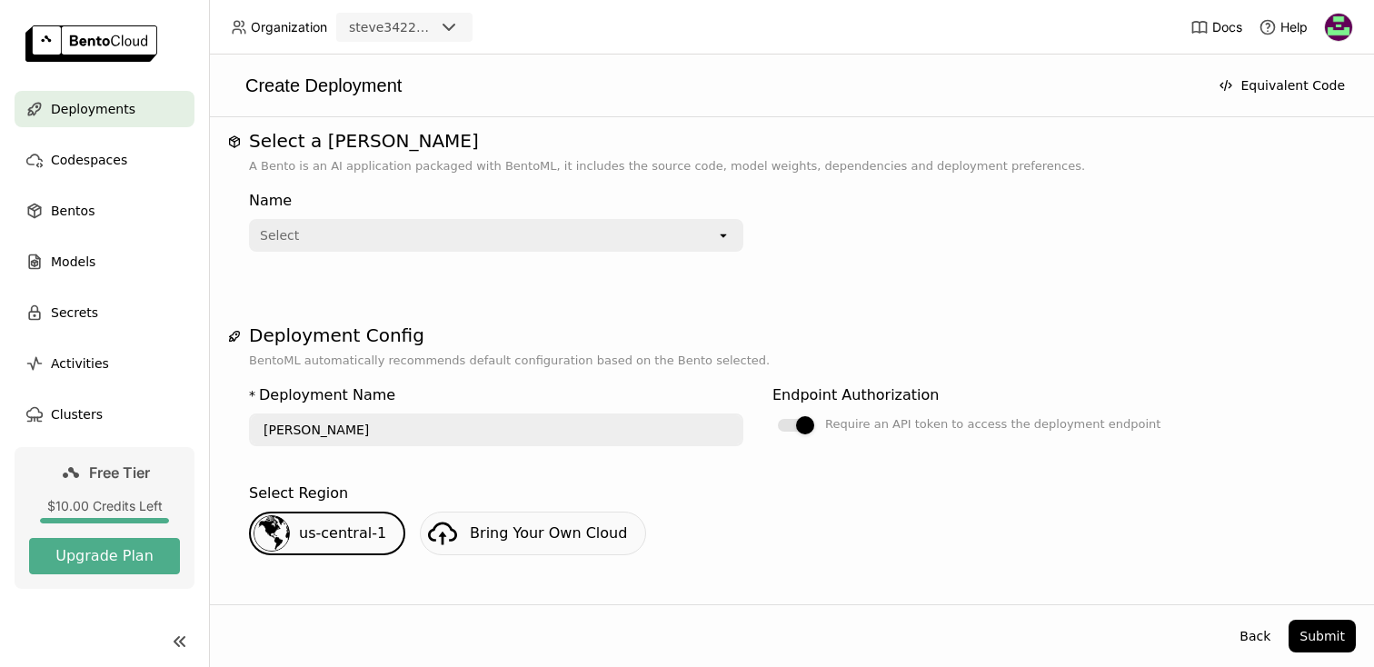
scroll to position [0, 0]
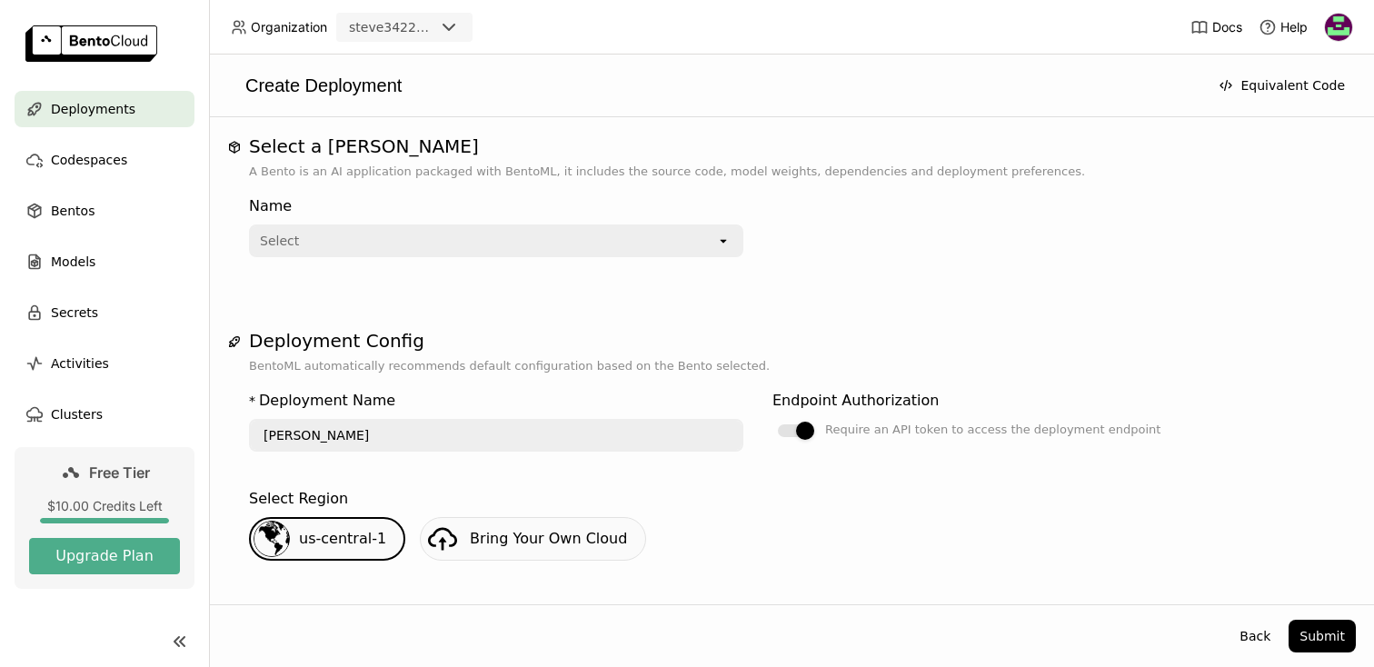
click at [662, 254] on div "Select" at bounding box center [483, 240] width 465 height 29
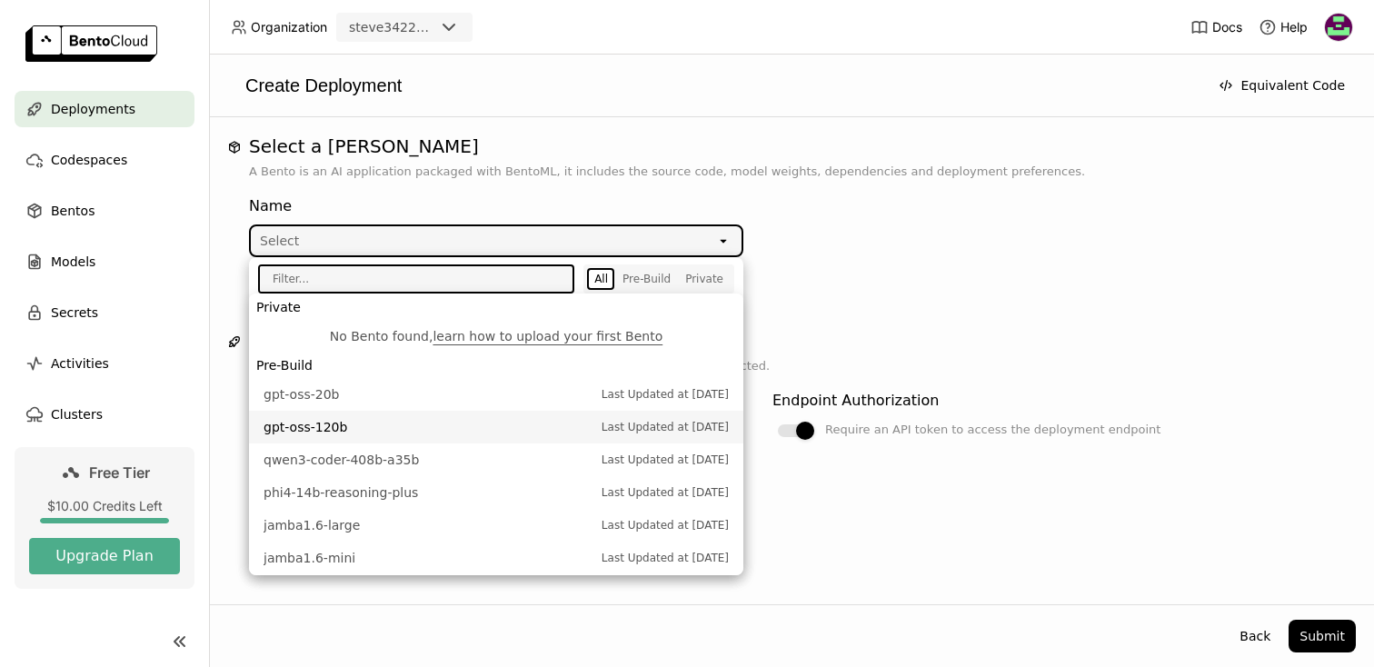
scroll to position [7, 0]
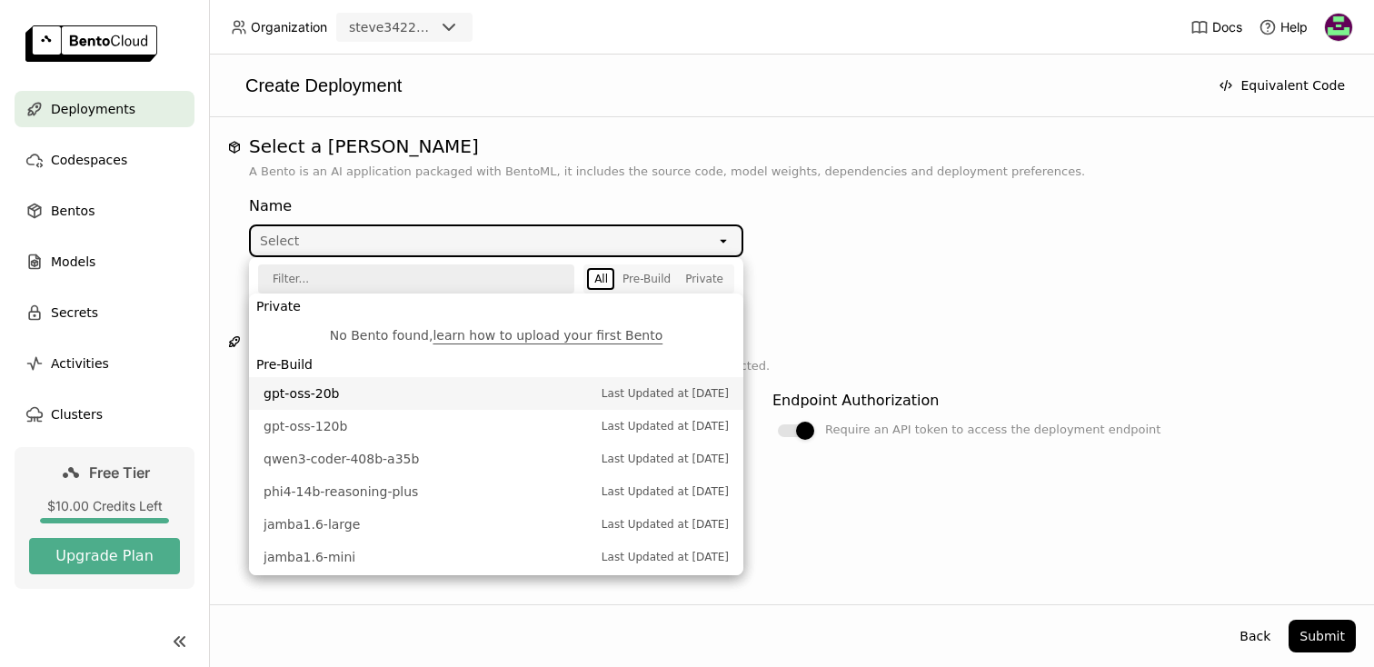
click at [610, 391] on span "Last Updated at [DATE]" at bounding box center [665, 393] width 127 height 18
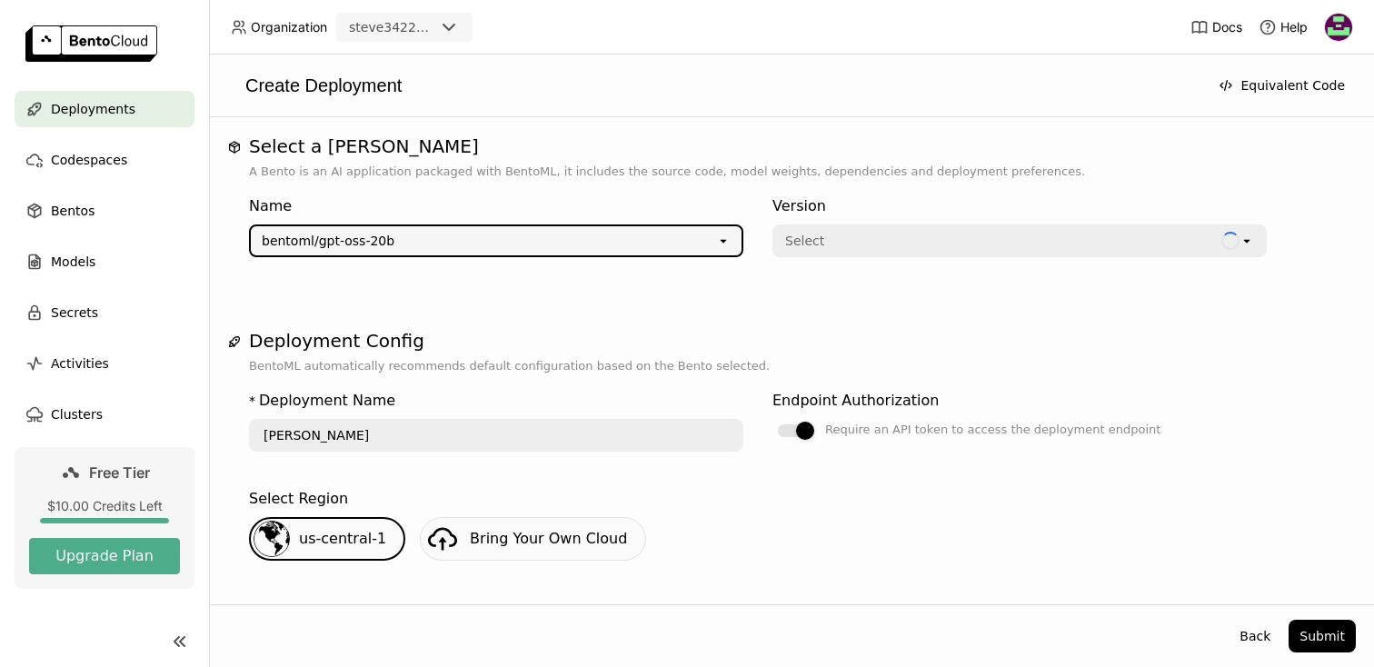
type input "gpt-oss-20-b-mzut"
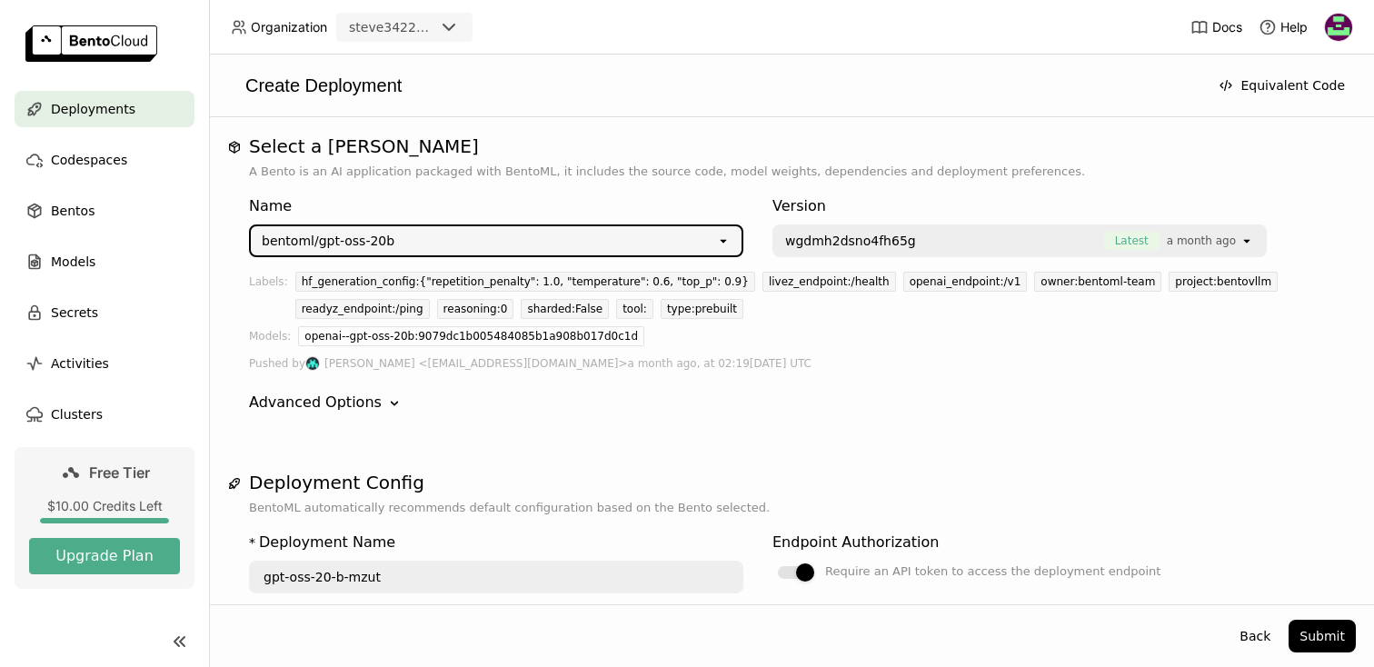
drag, startPoint x: 853, startPoint y: 266, endPoint x: 849, endPoint y: 250, distance: 17.0
click at [853, 266] on div "Name bentoml/gpt-oss-20b open Version wgdmh2dsno4fh65g Latest a month ago open …" at bounding box center [791, 304] width 1085 height 247
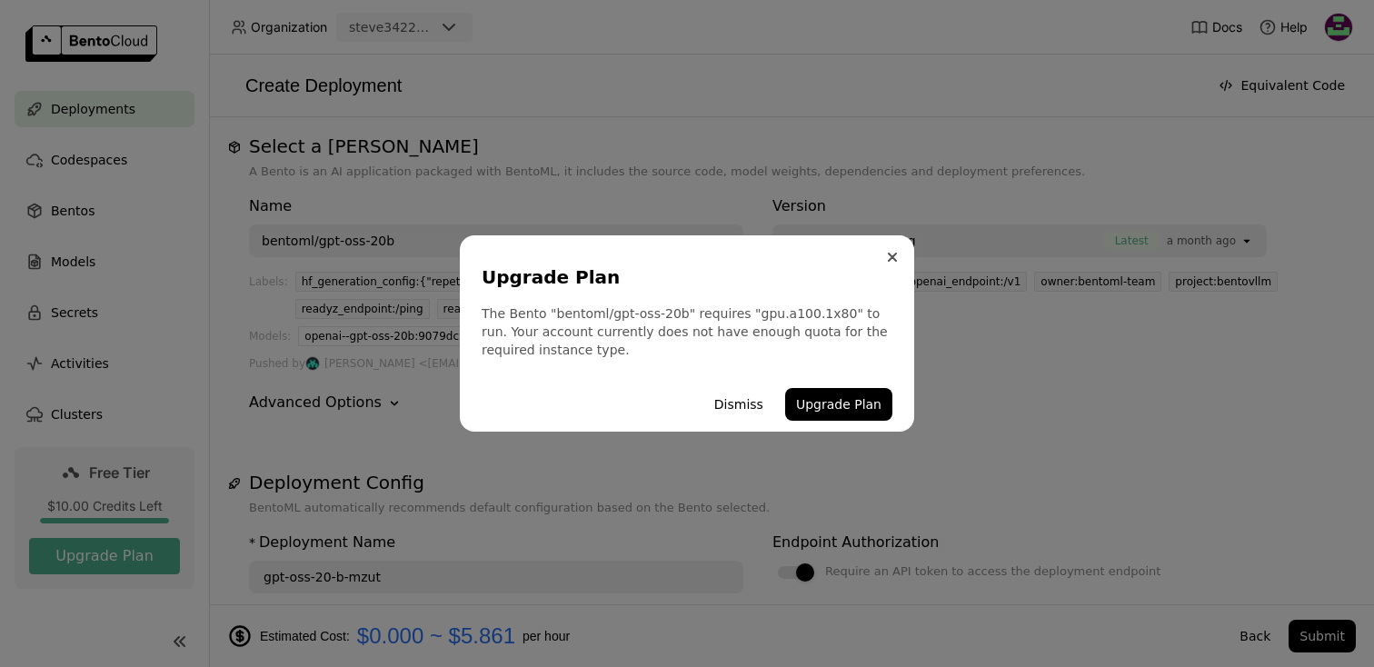
click at [892, 253] on icon "Close" at bounding box center [892, 257] width 9 height 9
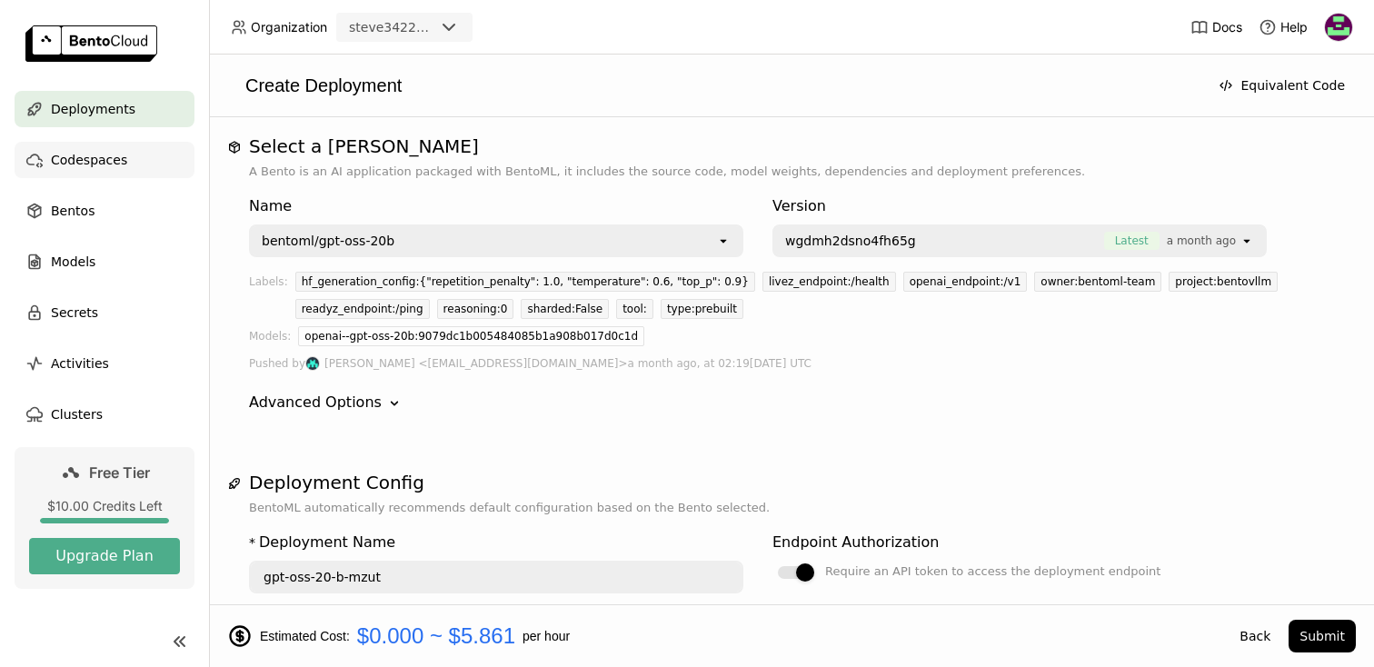
click at [116, 152] on span "Codespaces" at bounding box center [89, 160] width 76 height 22
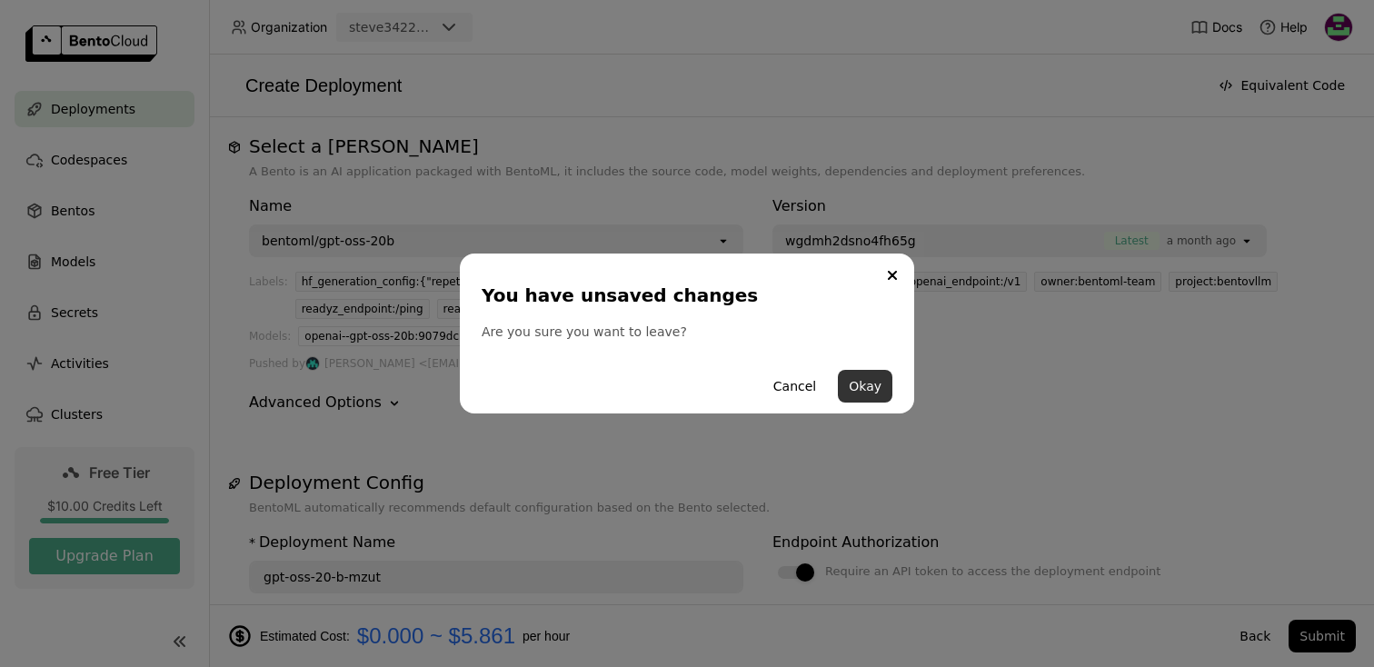
click at [853, 383] on button "Okay" at bounding box center [865, 386] width 55 height 33
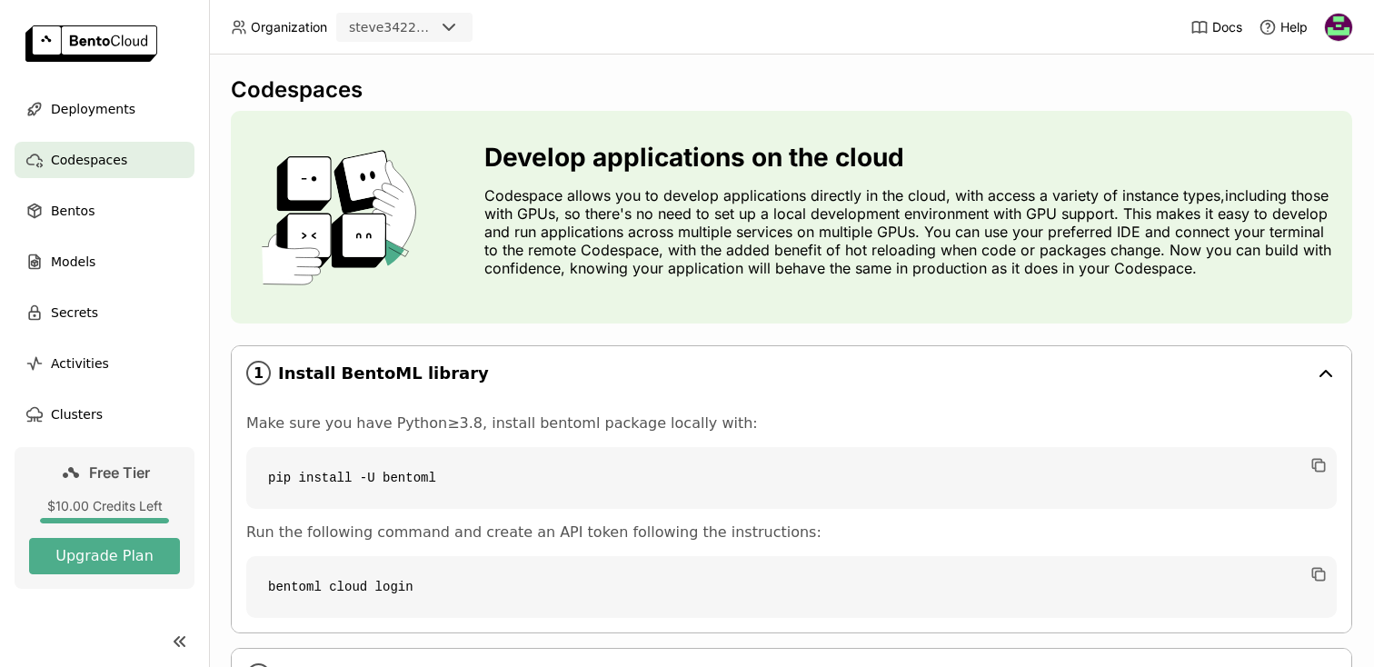
click at [896, 360] on div "1 Install BentoML library" at bounding box center [792, 373] width 1120 height 54
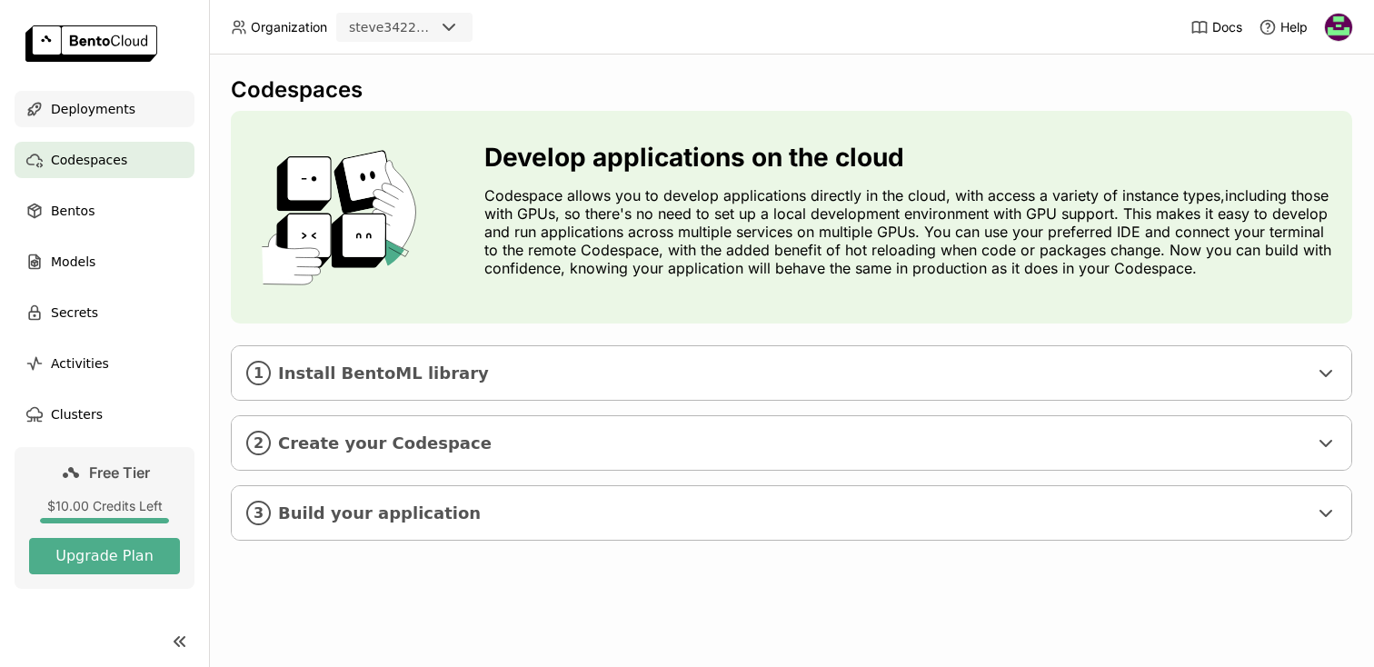
click at [54, 107] on span "Deployments" at bounding box center [93, 109] width 85 height 22
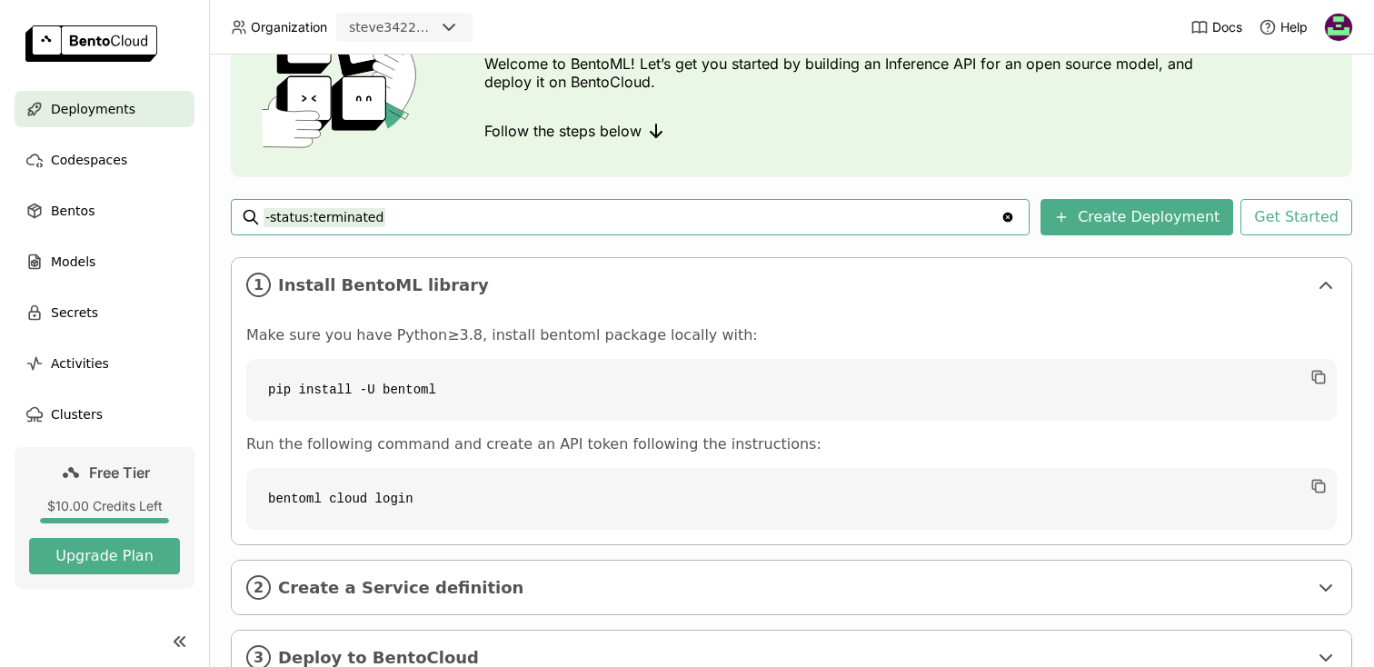
scroll to position [178, 0]
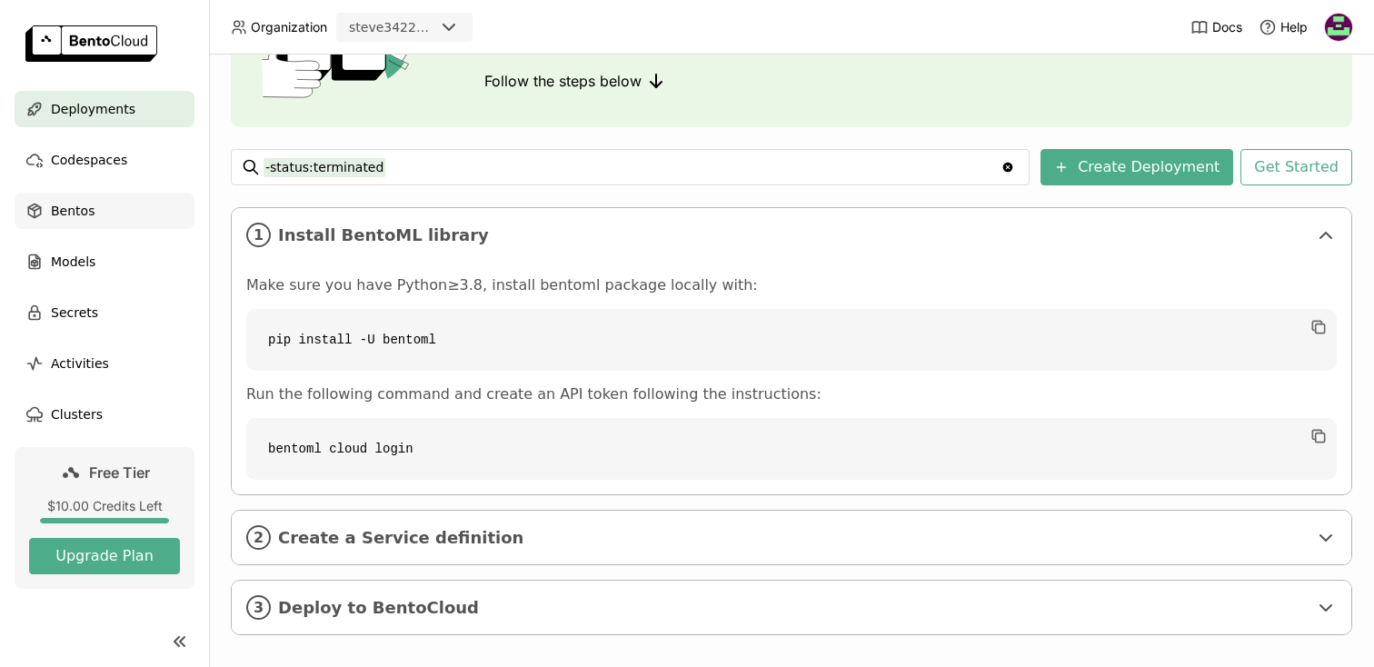
click at [86, 205] on span "Bentos" at bounding box center [73, 211] width 44 height 22
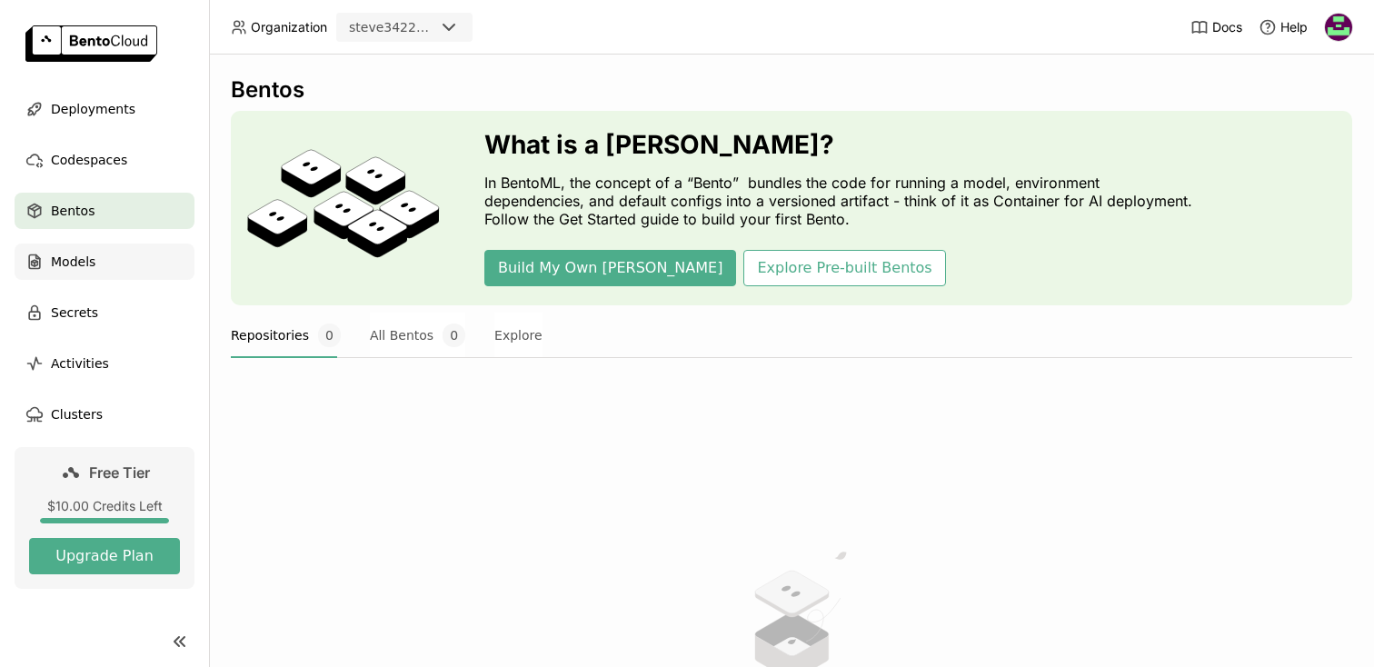
click at [87, 273] on div "Models" at bounding box center [105, 262] width 180 height 36
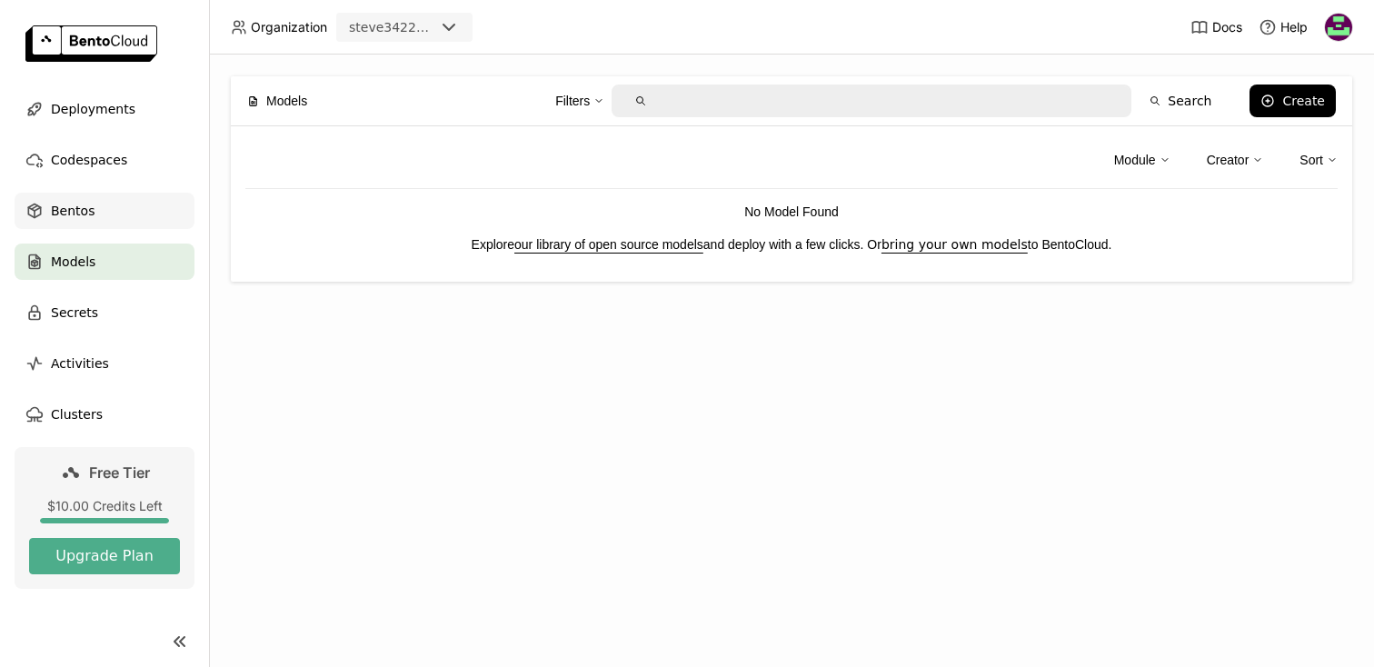
click at [76, 220] on span "Bentos" at bounding box center [73, 211] width 44 height 22
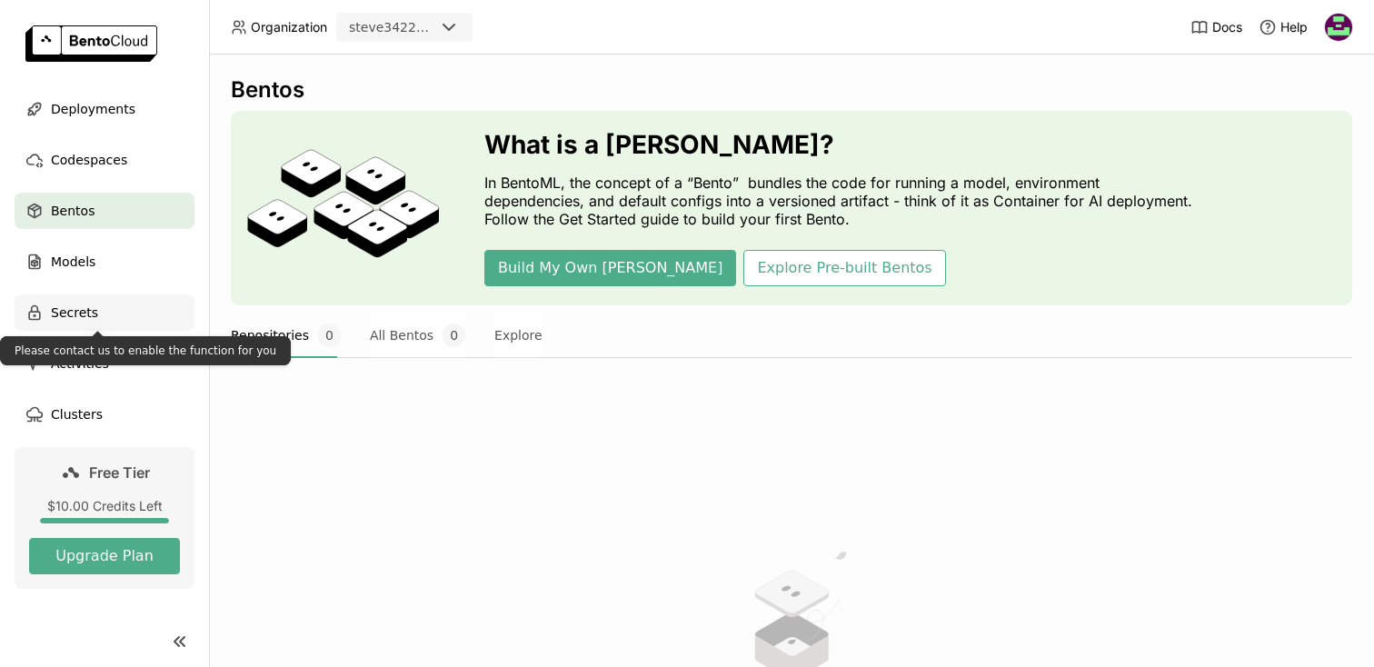
click at [98, 307] on div "Secrets" at bounding box center [105, 312] width 180 height 36
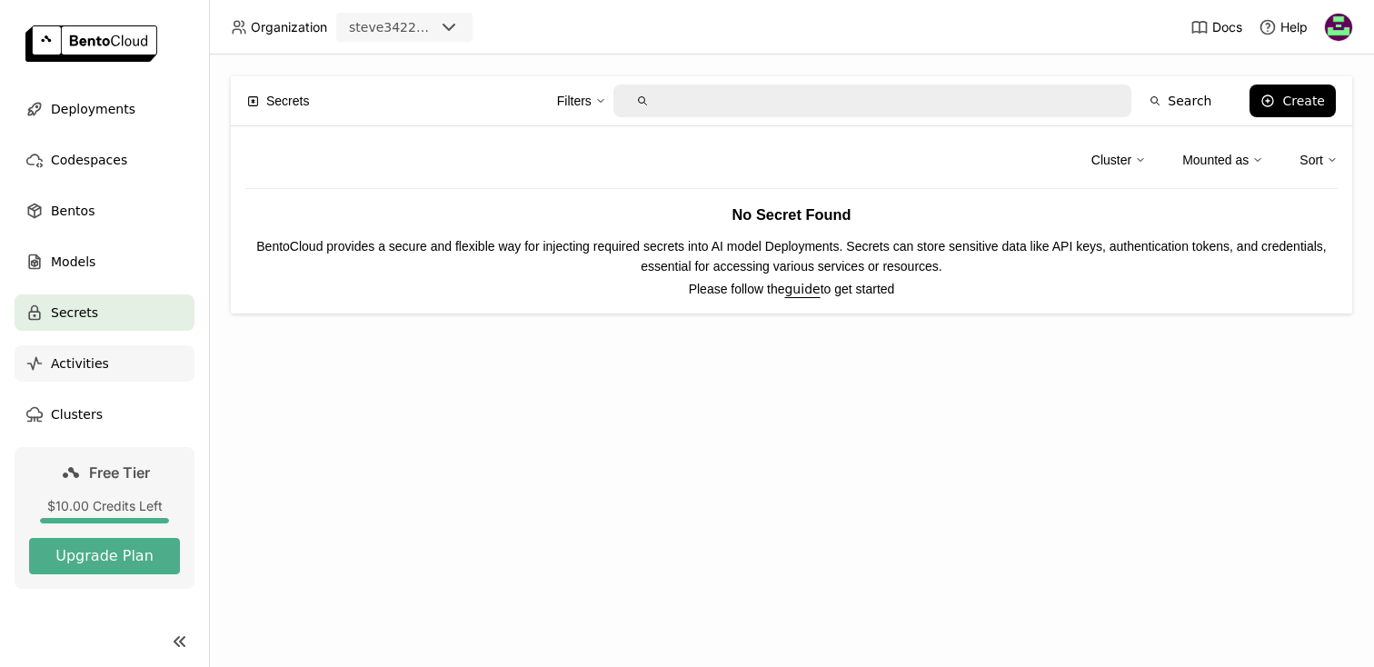
click at [95, 361] on span "Activities" at bounding box center [80, 364] width 58 height 22
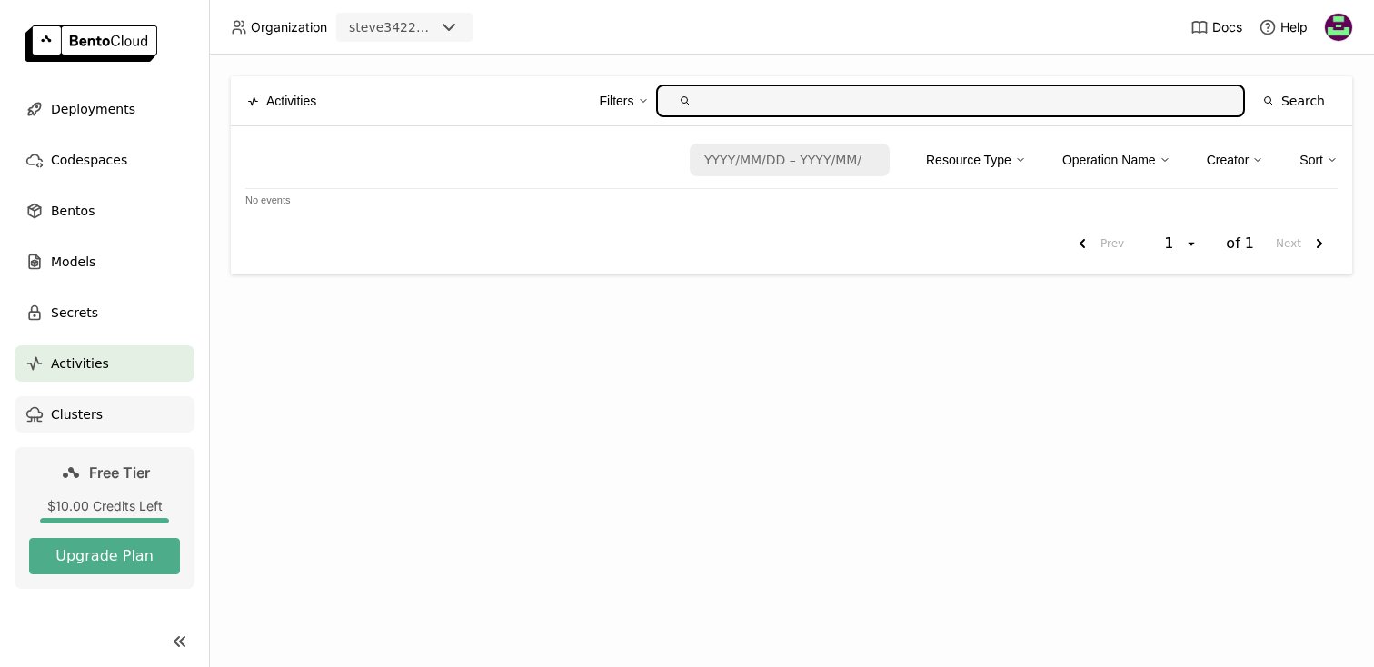
click at [95, 412] on span "Clusters" at bounding box center [77, 415] width 52 height 22
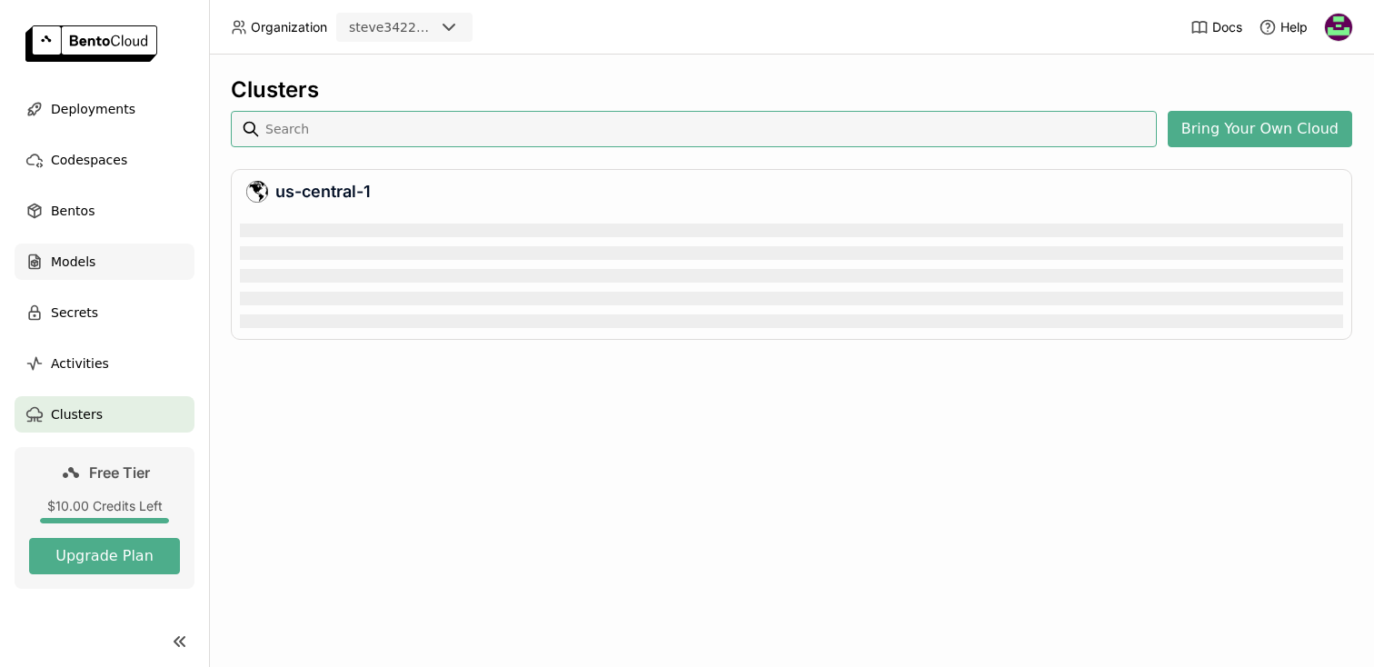
click at [111, 264] on div "Models" at bounding box center [105, 262] width 180 height 36
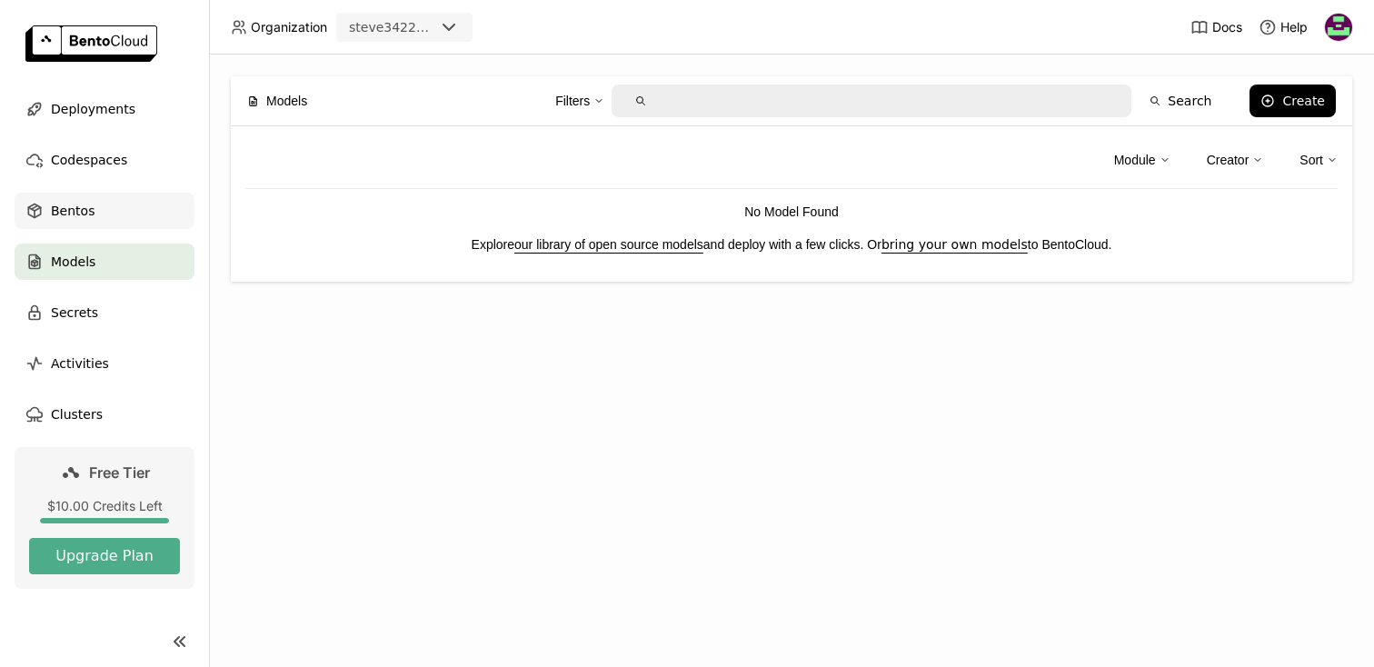
click at [39, 204] on icon at bounding box center [34, 211] width 18 height 18
